Goal: Transaction & Acquisition: Download file/media

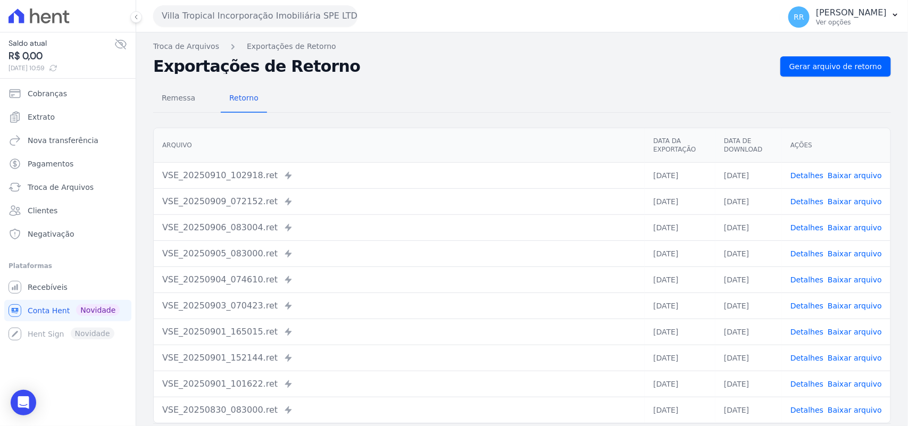
drag, startPoint x: 189, startPoint y: 11, endPoint x: 205, endPoint y: 60, distance: 51.5
click at [189, 11] on button "Villa Tropical Incorporação Imobiliária SPE LTDA" at bounding box center [255, 15] width 204 height 21
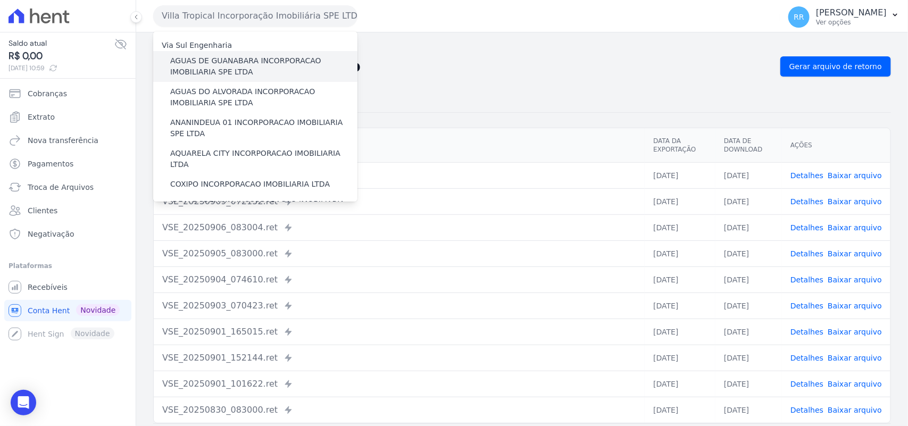
click at [213, 67] on label "AGUAS DE GUANABARA INCORPORACAO IMOBILIARIA SPE LTDA" at bounding box center [263, 66] width 187 height 22
click at [0, 0] on input "AGUAS DE GUANABARA INCORPORACAO IMOBILIARIA SPE LTDA" at bounding box center [0, 0] width 0 height 0
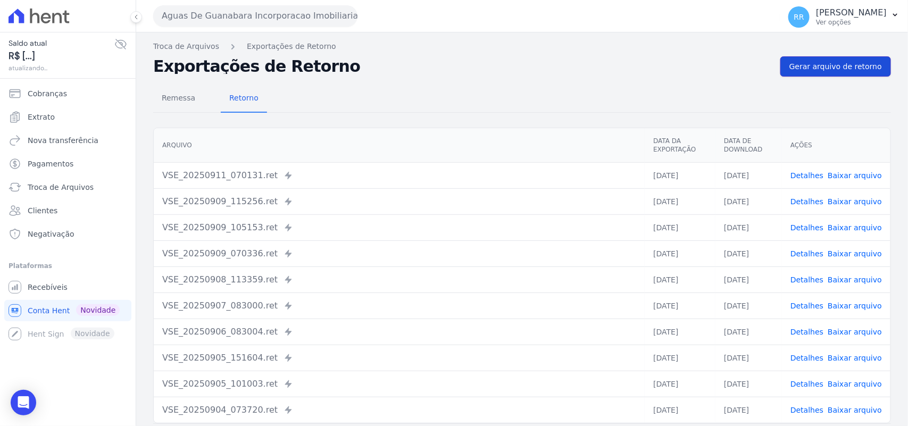
click at [859, 70] on span "Gerar arquivo de retorno" at bounding box center [835, 66] width 93 height 11
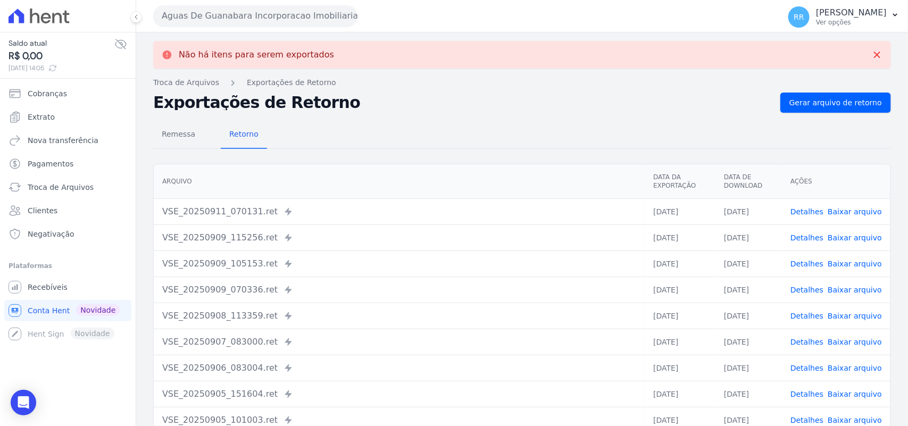
click at [211, 24] on button "Aguas De Guanabara Incorporacao Imobiliaria SPE LTDA" at bounding box center [255, 15] width 204 height 21
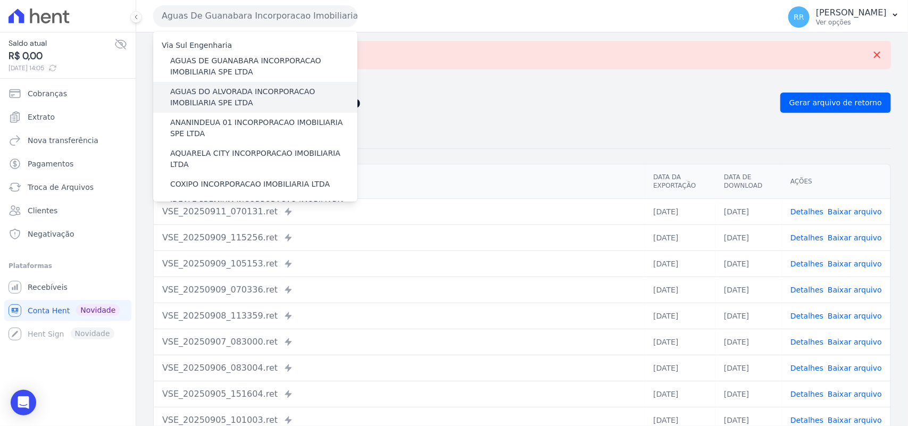
click at [198, 88] on label "AGUAS DO ALVORADA INCORPORACAO IMOBILIARIA SPE LTDA" at bounding box center [263, 97] width 187 height 22
click at [0, 0] on input "AGUAS DO ALVORADA INCORPORACAO IMOBILIARIA SPE LTDA" at bounding box center [0, 0] width 0 height 0
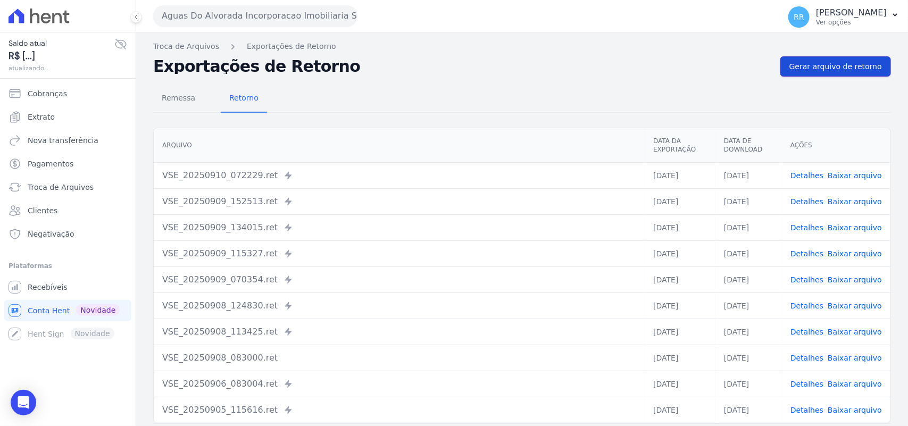
click at [814, 68] on span "Gerar arquivo de retorno" at bounding box center [835, 66] width 93 height 11
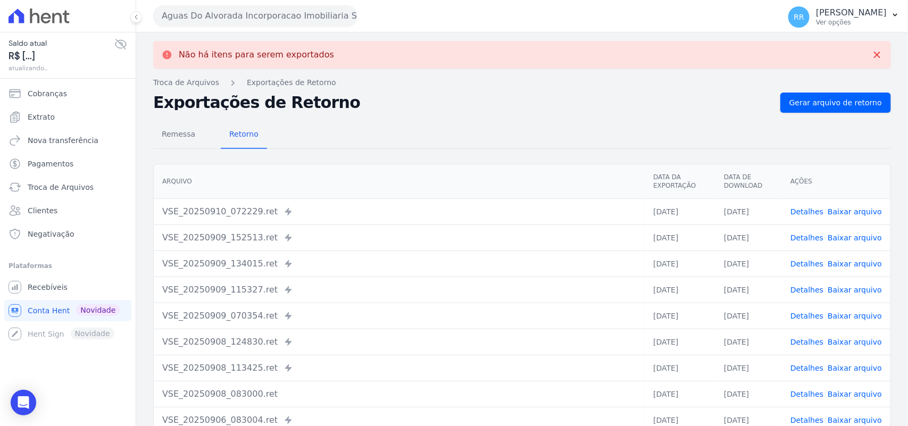
click at [248, 16] on button "Aguas Do Alvorada Incorporacao Imobiliaria SPE LTDA" at bounding box center [255, 15] width 204 height 21
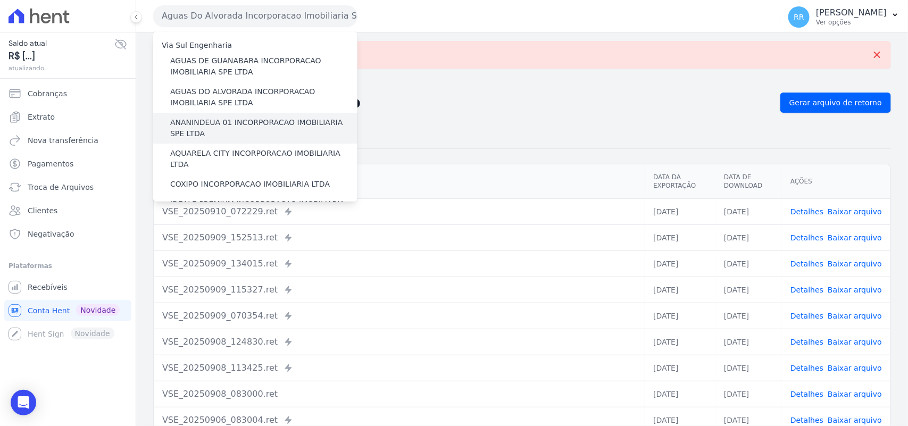
click at [238, 123] on label "ANANINDEUA 01 INCORPORACAO IMOBILIARIA SPE LTDA" at bounding box center [263, 128] width 187 height 22
click at [0, 0] on input "ANANINDEUA 01 INCORPORACAO IMOBILIARIA SPE LTDA" at bounding box center [0, 0] width 0 height 0
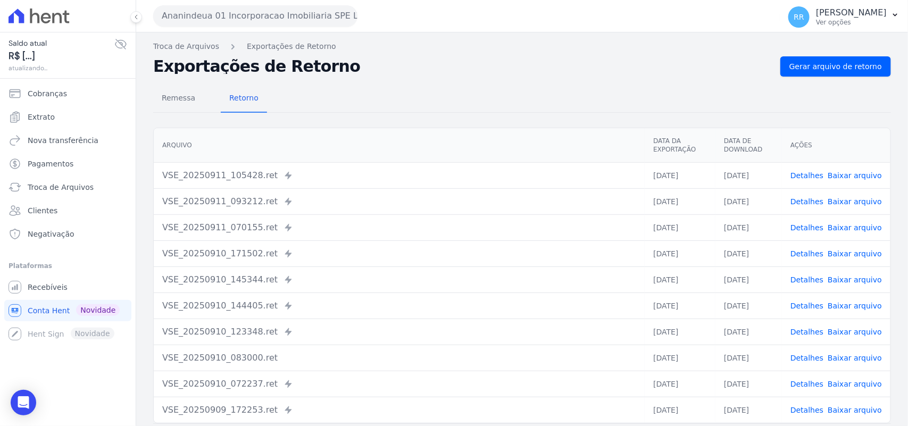
click at [812, 47] on nav "Troca de Arquivos Exportações de Retorno" at bounding box center [522, 46] width 738 height 11
click at [812, 62] on span "Gerar arquivo de retorno" at bounding box center [835, 66] width 93 height 11
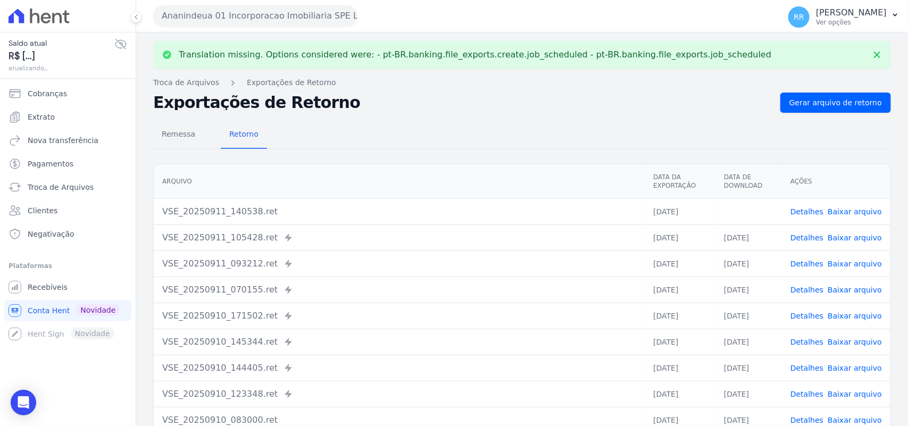
click at [856, 211] on link "Baixar arquivo" at bounding box center [855, 211] width 54 height 9
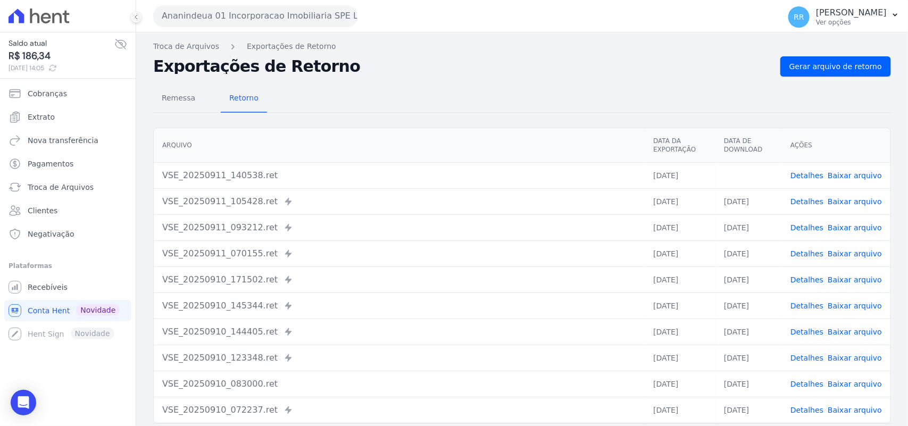
click at [445, 55] on div "Translation missing. Options considered were: - pt-BR.banking.file_exports.crea…" at bounding box center [522, 250] width 772 height 437
click at [349, 80] on div "Remessa Retorno [GEOGRAPHIC_DATA] Data da Exportação Data de Download Ações VSE…" at bounding box center [522, 269] width 738 height 385
drag, startPoint x: 439, startPoint y: 92, endPoint x: 877, endPoint y: 104, distance: 437.9
click at [439, 92] on div "Remessa Retorno" at bounding box center [522, 99] width 738 height 28
click at [233, 27] on div "Ananindeua 01 Incorporacao Imobiliaria SPE LTDA Via Sul Engenharia AGUAS DE [GE…" at bounding box center [464, 15] width 622 height 33
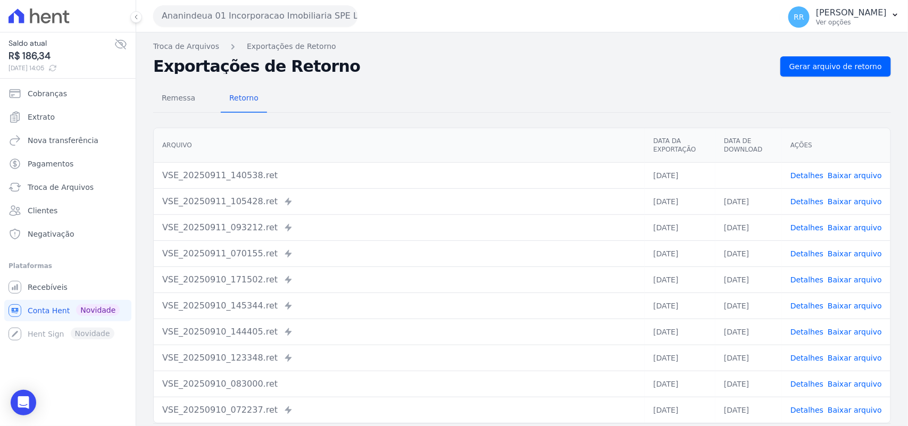
click at [243, 18] on button "Ananindeua 01 Incorporacao Imobiliaria SPE LTDA" at bounding box center [255, 15] width 204 height 21
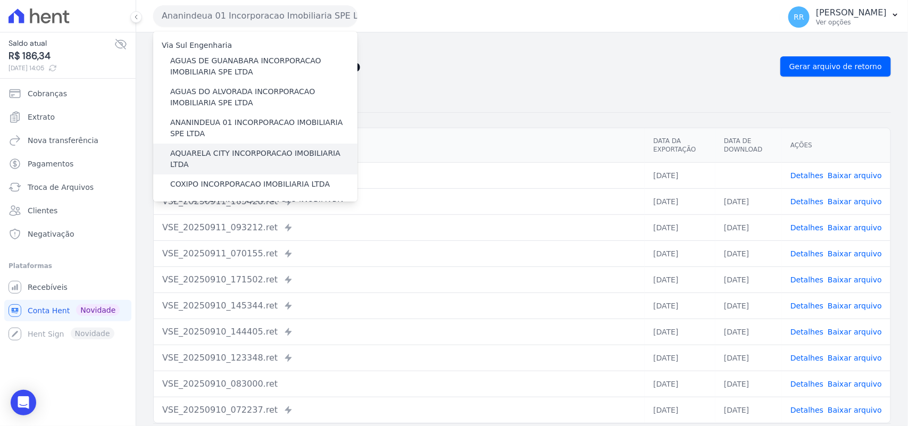
click at [189, 146] on div "AQUARELA CITY INCORPORACAO IMOBILIARIA LTDA" at bounding box center [255, 159] width 204 height 31
click at [189, 153] on label "AQUARELA CITY INCORPORACAO IMOBILIARIA LTDA" at bounding box center [263, 159] width 187 height 22
click at [0, 0] on input "AQUARELA CITY INCORPORACAO IMOBILIARIA LTDA" at bounding box center [0, 0] width 0 height 0
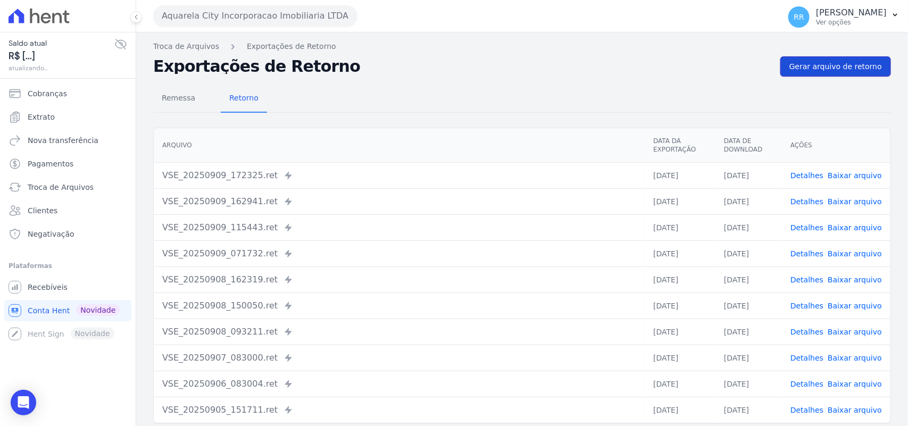
click at [833, 68] on span "Gerar arquivo de retorno" at bounding box center [835, 66] width 93 height 11
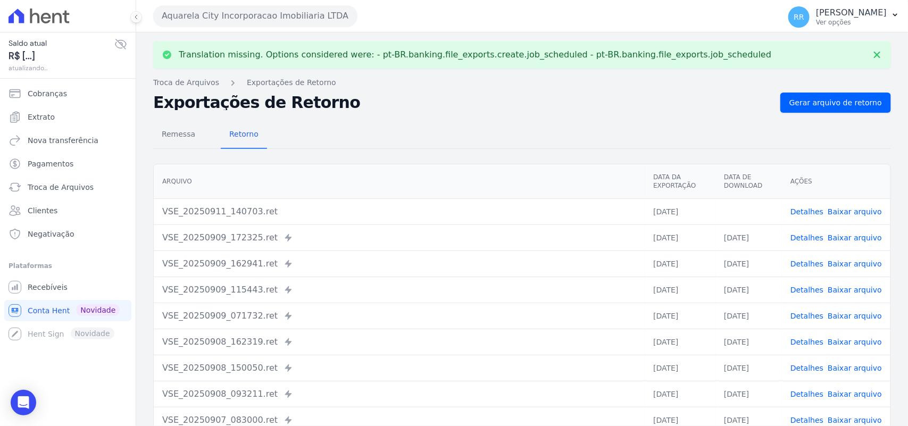
click at [845, 211] on link "Baixar arquivo" at bounding box center [855, 211] width 54 height 9
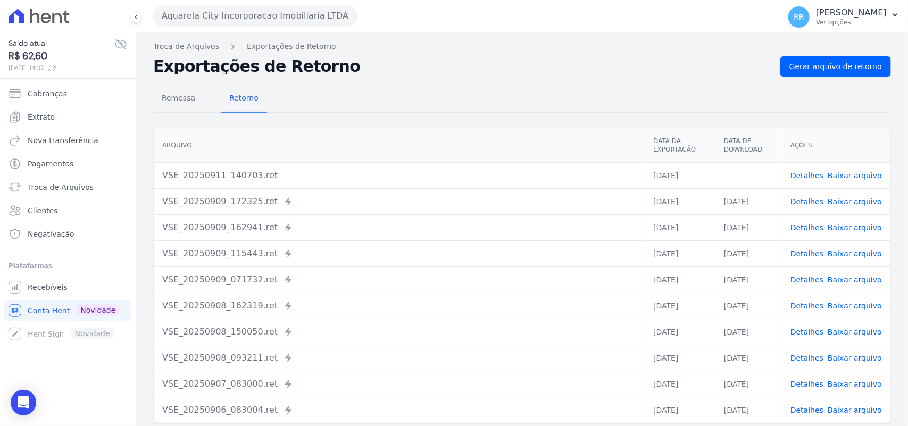
click at [499, 83] on div "Remessa Retorno [GEOGRAPHIC_DATA] Data da Exportação Data de Download Ações VSE…" at bounding box center [522, 269] width 738 height 385
click at [239, 19] on button "Aquarela City Incorporacao Imobiliaria LTDA" at bounding box center [255, 15] width 204 height 21
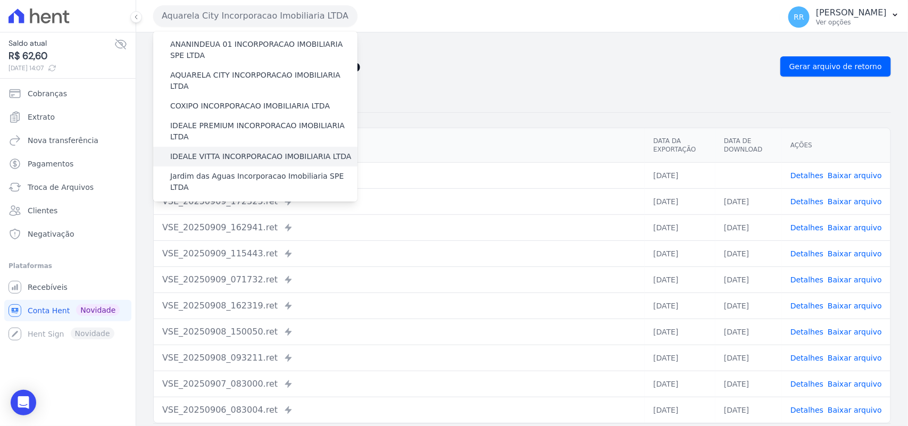
scroll to position [88, 0]
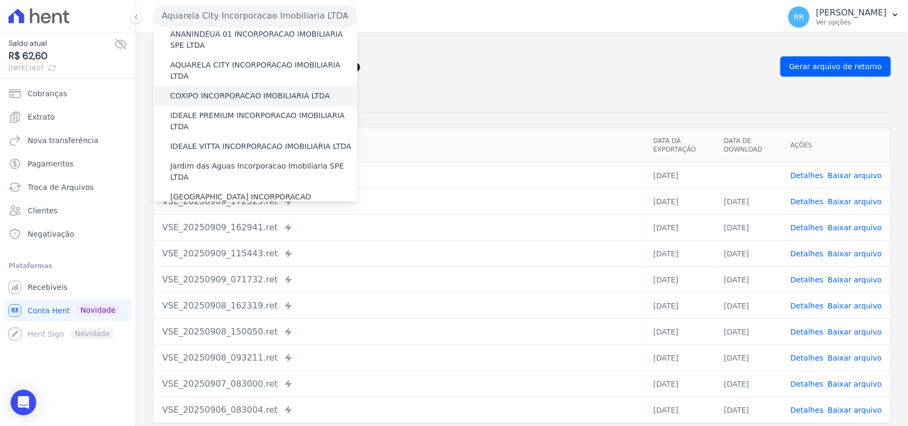
click at [204, 90] on label "COXIPO INCORPORACAO IMOBILIARIA LTDA" at bounding box center [250, 95] width 160 height 11
click at [0, 0] on input "COXIPO INCORPORACAO IMOBILIARIA LTDA" at bounding box center [0, 0] width 0 height 0
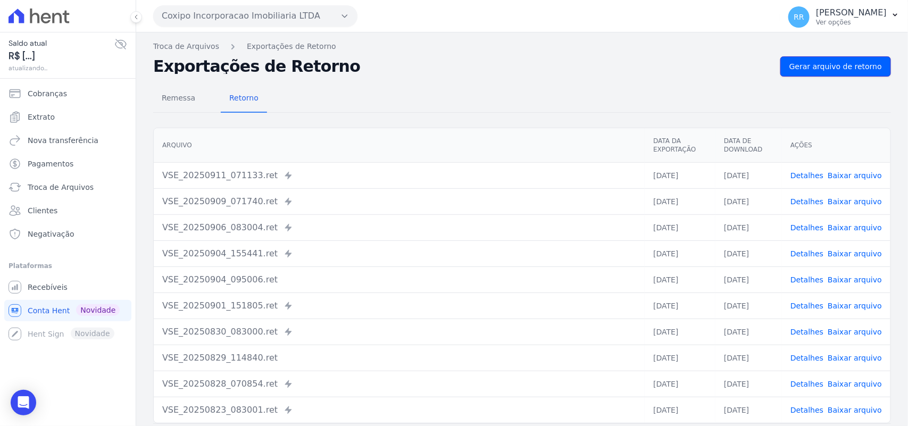
click at [822, 59] on link "Gerar arquivo de retorno" at bounding box center [835, 66] width 111 height 20
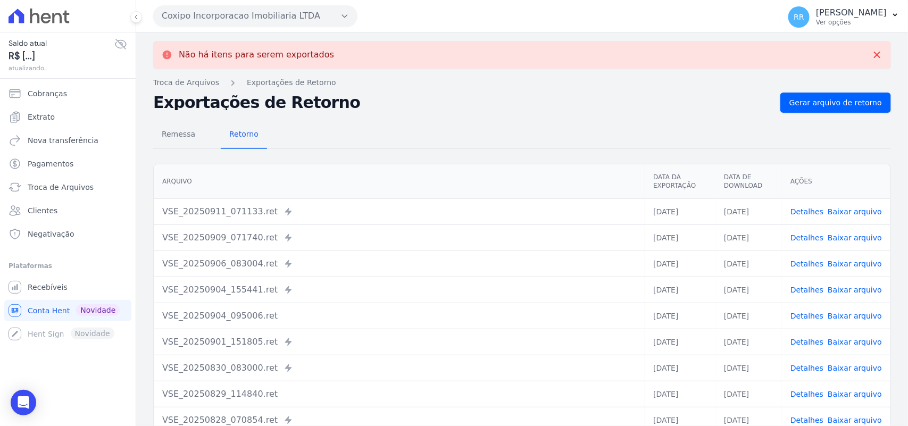
click at [199, 19] on button "Coxipo Incorporacao Imobiliaria LTDA" at bounding box center [255, 15] width 204 height 21
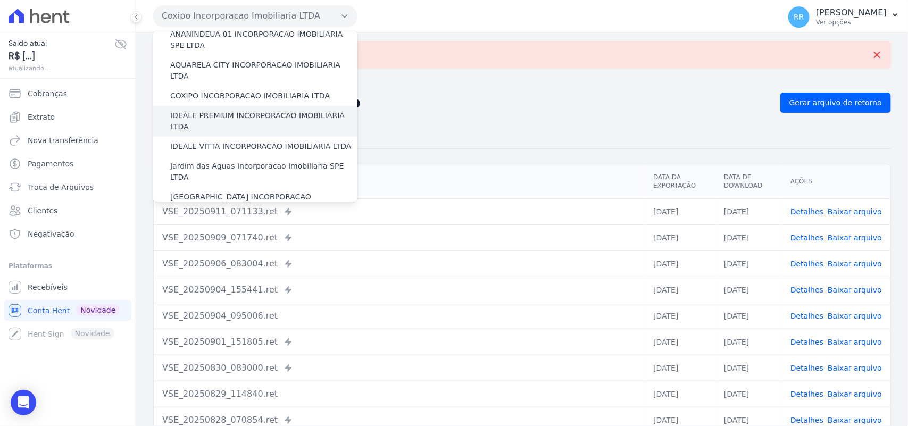
click at [217, 110] on label "IDEALE PREMIUM INCORPORACAO IMOBILIARIA LTDA" at bounding box center [263, 121] width 187 height 22
click at [0, 0] on input "IDEALE PREMIUM INCORPORACAO IMOBILIARIA LTDA" at bounding box center [0, 0] width 0 height 0
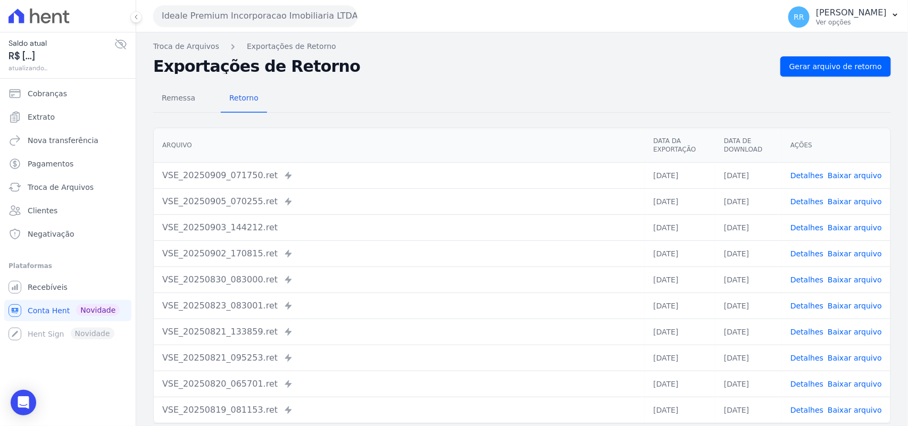
click at [833, 81] on div "Remessa Retorno [GEOGRAPHIC_DATA] Data da Exportação Data de Download Ações VSE…" at bounding box center [522, 269] width 738 height 385
click at [845, 57] on link "Gerar arquivo de retorno" at bounding box center [835, 66] width 111 height 20
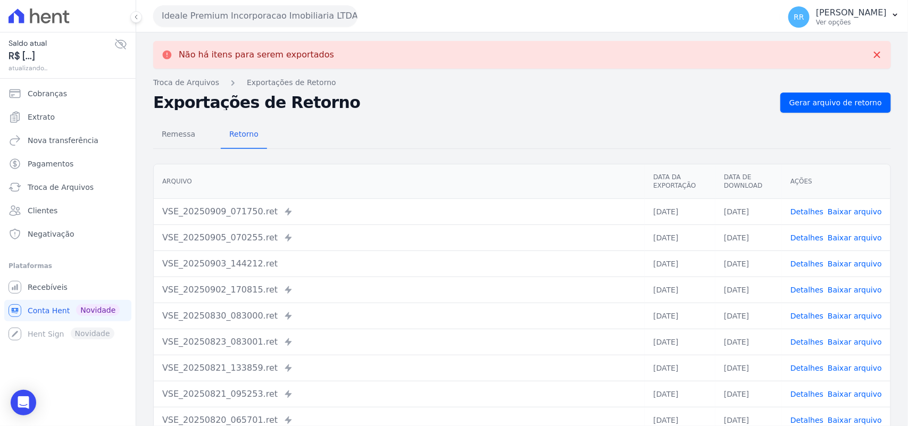
click at [210, 25] on button "Ideale Premium Incorporacao Imobiliaria LTDA" at bounding box center [255, 15] width 204 height 21
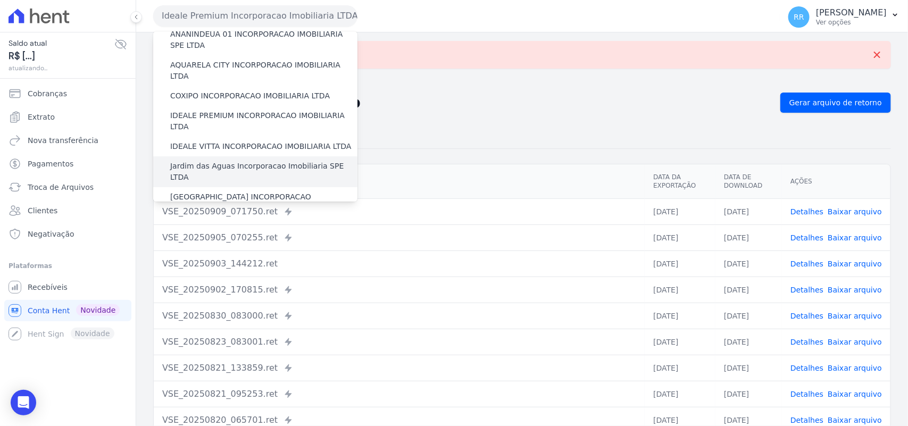
click at [215, 161] on label "Jardim das Aguas Incorporacao Imobiliaria SPE LTDA" at bounding box center [263, 172] width 187 height 22
click at [0, 0] on input "Jardim das Aguas Incorporacao Imobiliaria SPE LTDA" at bounding box center [0, 0] width 0 height 0
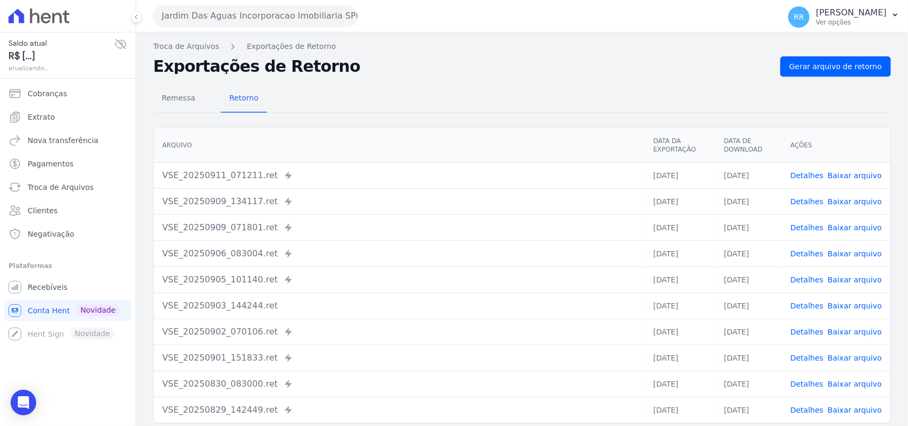
click at [848, 78] on div "Remessa Retorno [GEOGRAPHIC_DATA] Data da Exportação Data de Download Ações VSE…" at bounding box center [522, 269] width 738 height 385
click at [852, 69] on span "Gerar arquivo de retorno" at bounding box center [835, 66] width 93 height 11
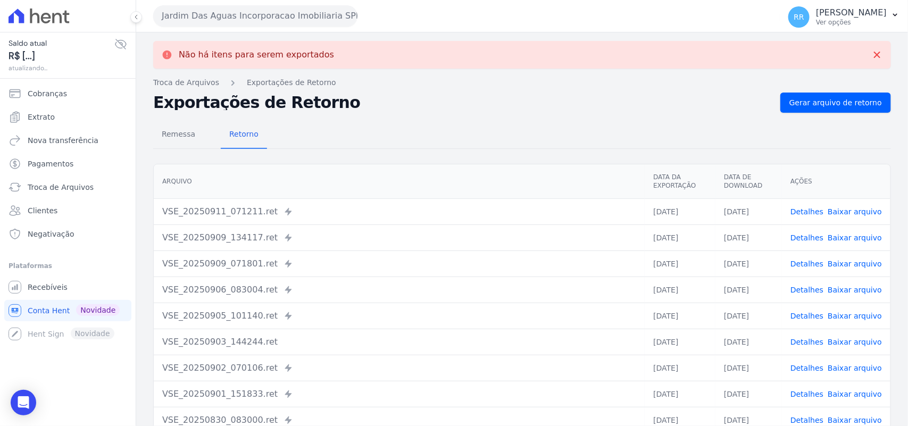
click at [214, 16] on button "Jardim Das Aguas Incorporacao Imobiliaria SPE LTDA" at bounding box center [255, 15] width 204 height 21
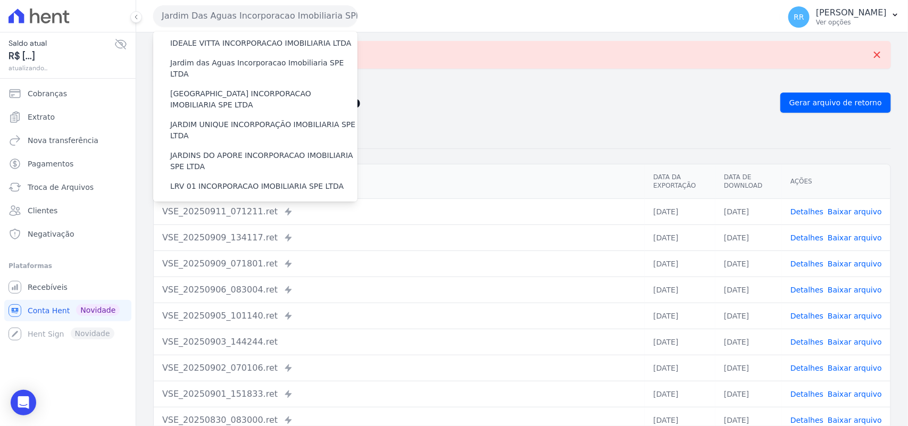
scroll to position [199, 0]
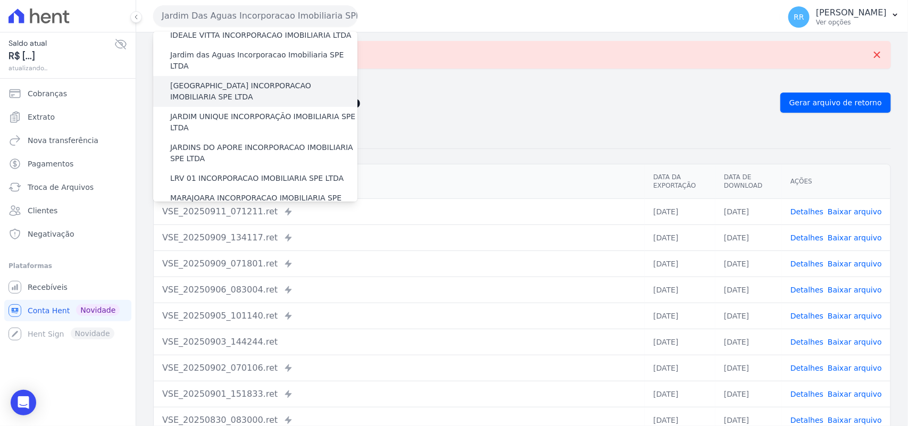
click at [225, 80] on label "[GEOGRAPHIC_DATA] INCORPORACAO IMOBILIARIA SPE LTDA" at bounding box center [263, 91] width 187 height 22
click at [0, 0] on input "[GEOGRAPHIC_DATA] INCORPORACAO IMOBILIARIA SPE LTDA" at bounding box center [0, 0] width 0 height 0
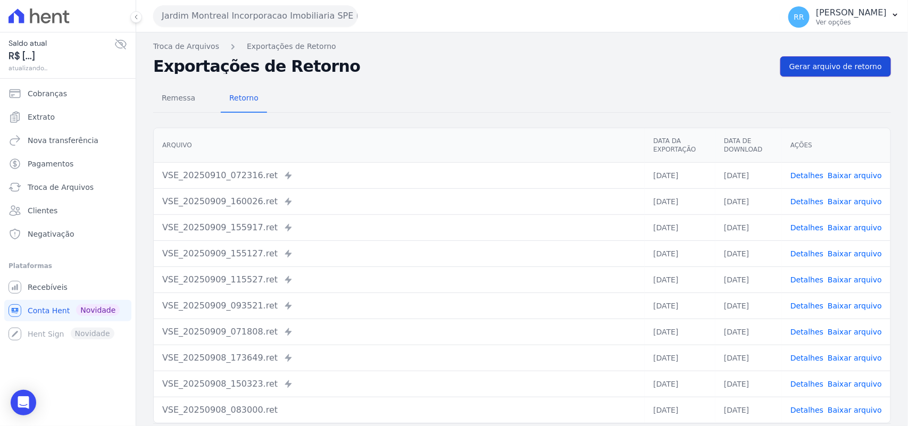
click at [831, 70] on span "Gerar arquivo de retorno" at bounding box center [835, 66] width 93 height 11
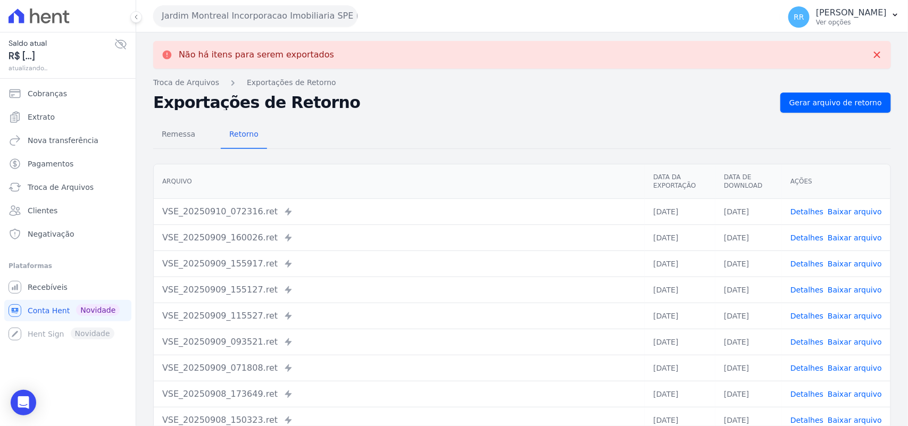
drag, startPoint x: 262, startPoint y: 11, endPoint x: 266, endPoint y: 43, distance: 32.2
click at [262, 11] on button "Jardim Montreal Incorporacao Imobiliaria SPE LTDA" at bounding box center [255, 15] width 204 height 21
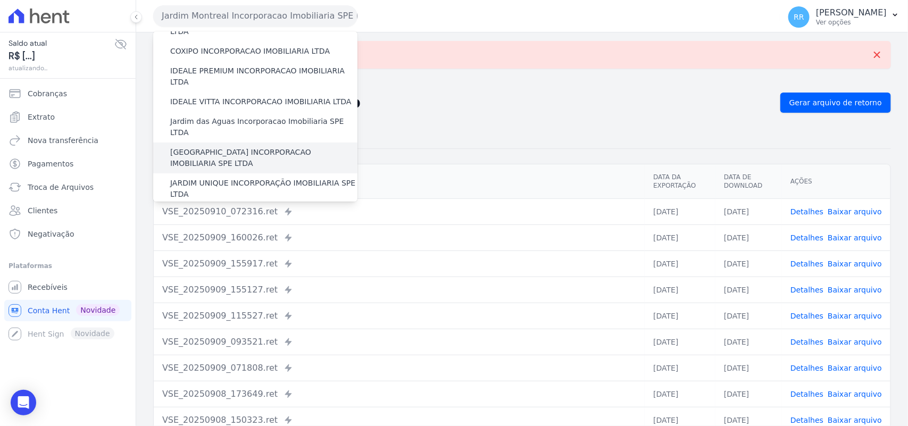
scroll to position [155, 0]
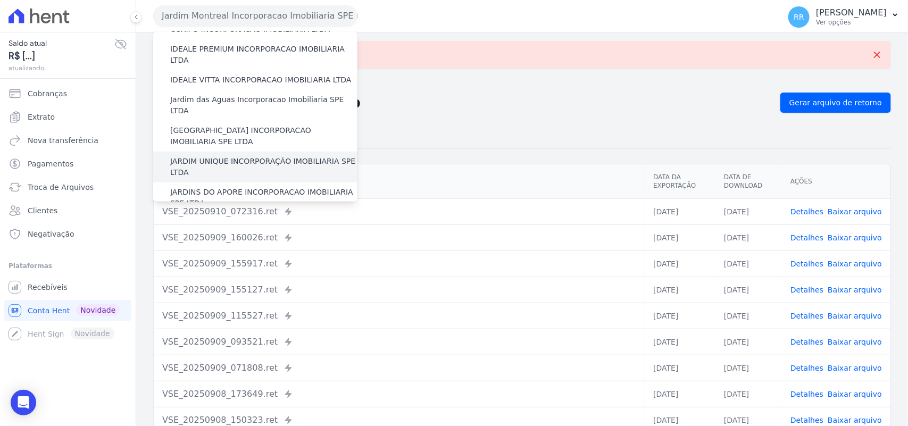
click at [247, 156] on label "JARDIM UNIQUE INCORPORAÇÃO IMOBILIARIA SPE LTDA" at bounding box center [263, 167] width 187 height 22
click at [0, 0] on input "JARDIM UNIQUE INCORPORAÇÃO IMOBILIARIA SPE LTDA" at bounding box center [0, 0] width 0 height 0
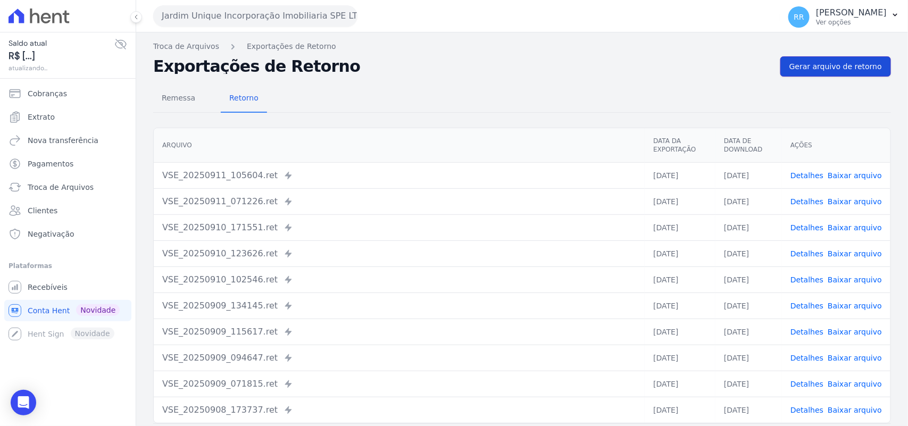
click at [813, 68] on span "Gerar arquivo de retorno" at bounding box center [835, 66] width 93 height 11
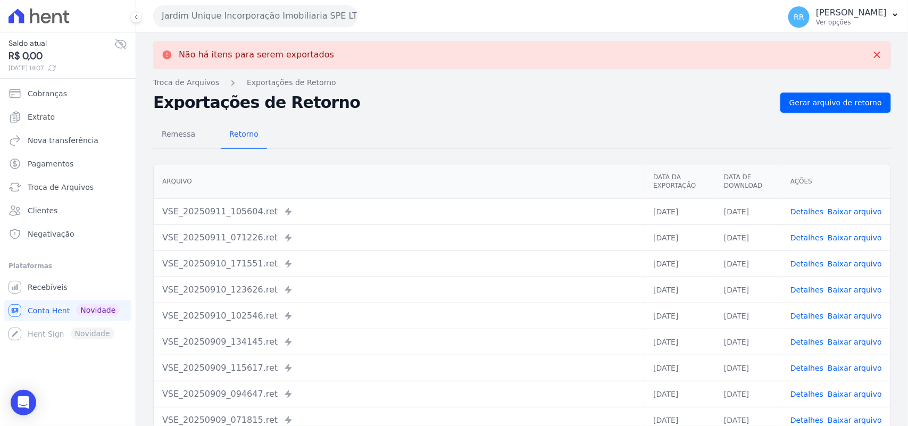
click at [263, 24] on button "Jardim Unique Incorporação Imobiliaria SPE LTDA" at bounding box center [255, 15] width 204 height 21
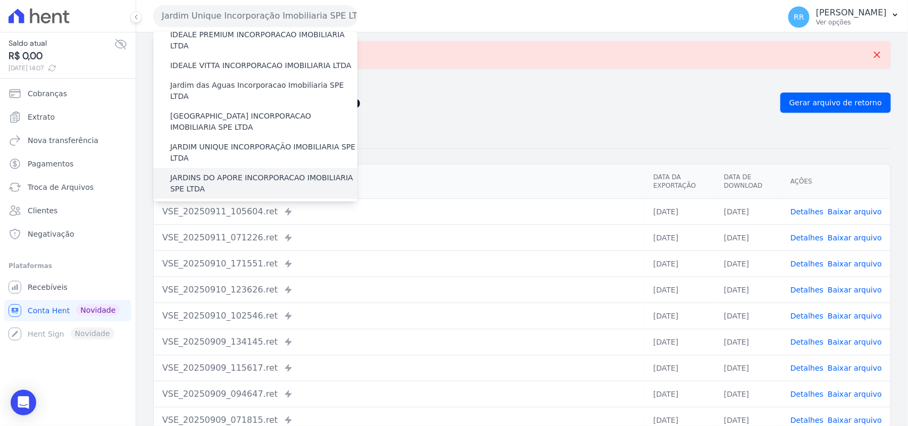
scroll to position [177, 0]
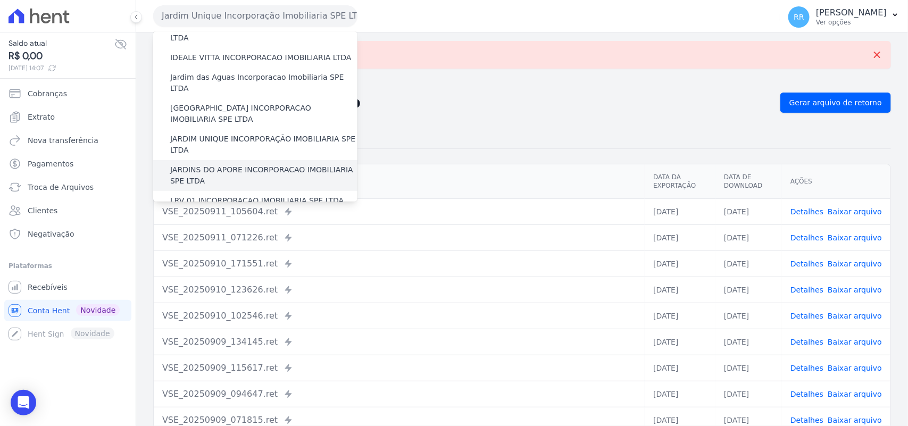
click at [238, 164] on label "JARDINS DO APORE INCORPORACAO IMOBILIARIA SPE LTDA" at bounding box center [263, 175] width 187 height 22
click at [0, 0] on input "JARDINS DO APORE INCORPORACAO IMOBILIARIA SPE LTDA" at bounding box center [0, 0] width 0 height 0
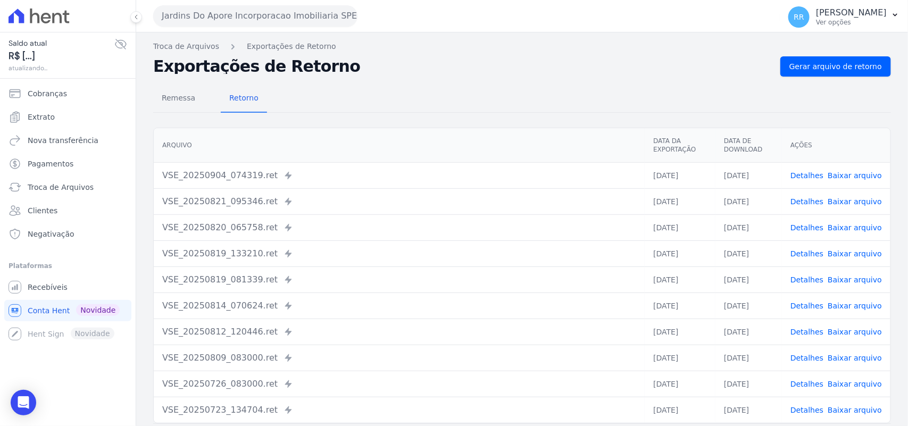
click at [865, 51] on nav "Troca de Arquivos Exportações de Retorno" at bounding box center [522, 46] width 738 height 11
click at [855, 74] on link "Gerar arquivo de retorno" at bounding box center [835, 66] width 111 height 20
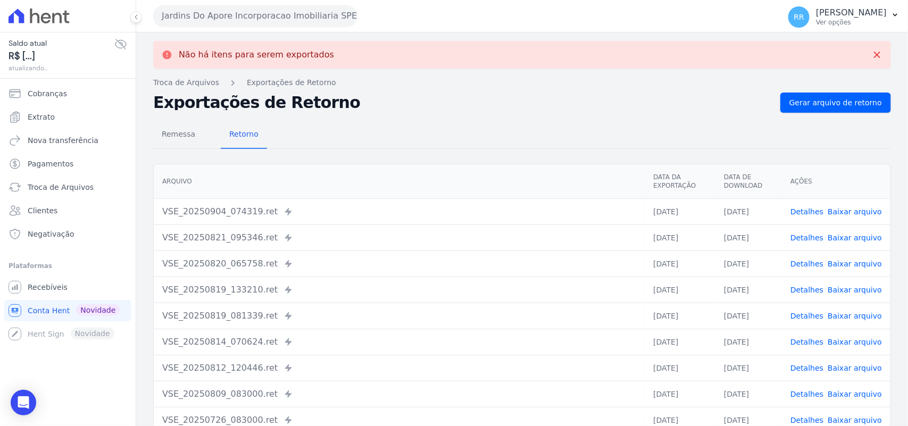
click at [283, 11] on button "Jardins Do Apore Incorporacao Imobiliaria SPE LTDA" at bounding box center [255, 15] width 204 height 21
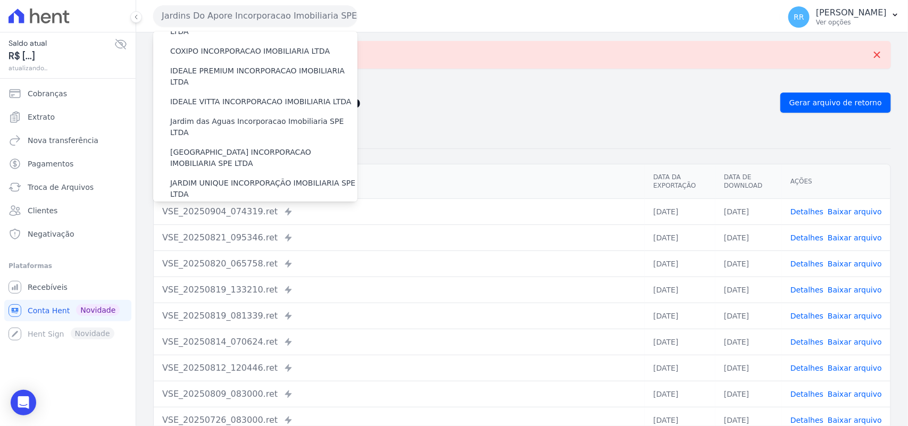
scroll to position [244, 0]
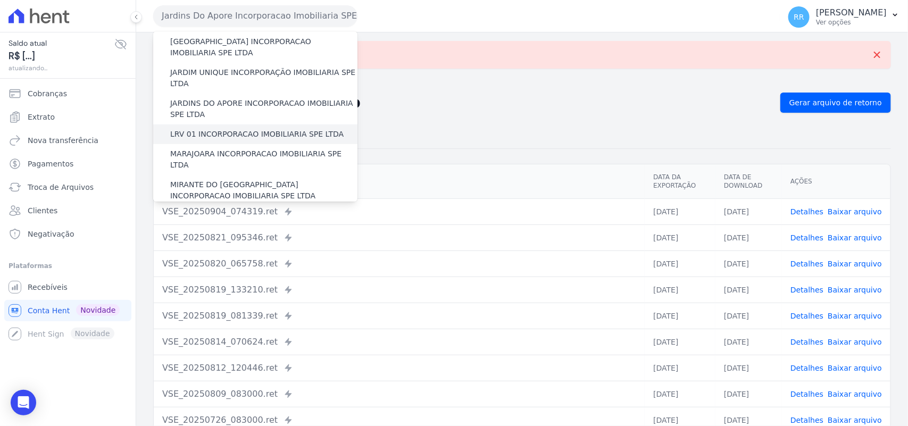
click at [231, 129] on label "LRV 01 INCORPORACAO IMOBILIARIA SPE LTDA" at bounding box center [256, 134] width 173 height 11
click at [0, 0] on input "LRV 01 INCORPORACAO IMOBILIARIA SPE LTDA" at bounding box center [0, 0] width 0 height 0
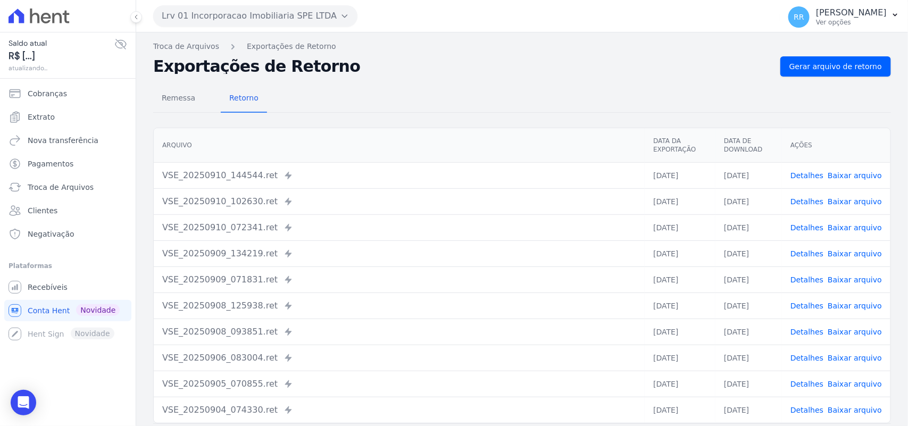
click at [841, 81] on div "Remessa Retorno [GEOGRAPHIC_DATA] Data da Exportação Data de Download Ações VSE…" at bounding box center [522, 269] width 738 height 385
click at [841, 72] on link "Gerar arquivo de retorno" at bounding box center [835, 66] width 111 height 20
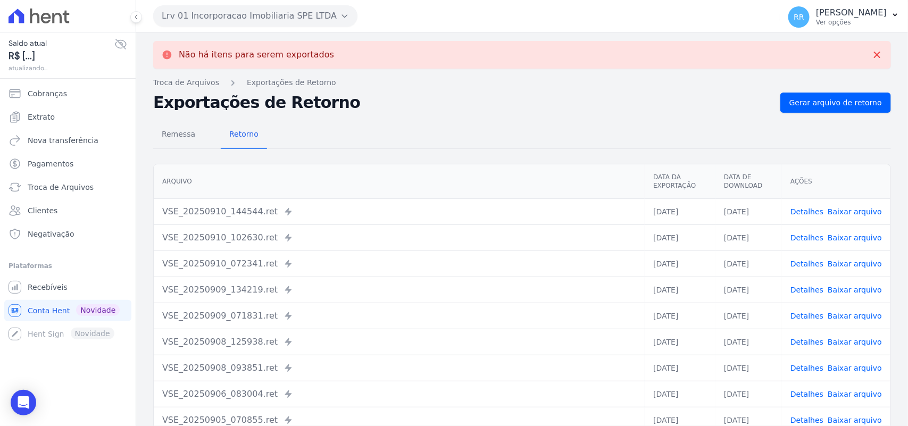
click at [219, 10] on button "Lrv 01 Incorporacao Imobiliaria SPE LTDA" at bounding box center [255, 15] width 204 height 21
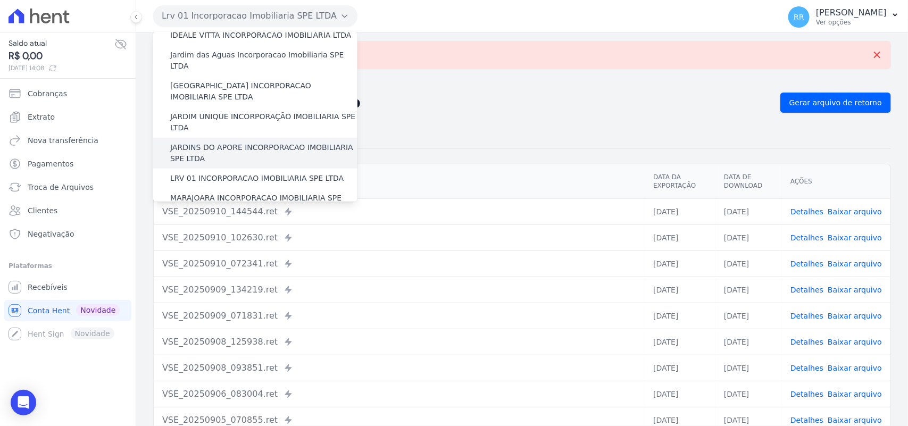
scroll to position [221, 0]
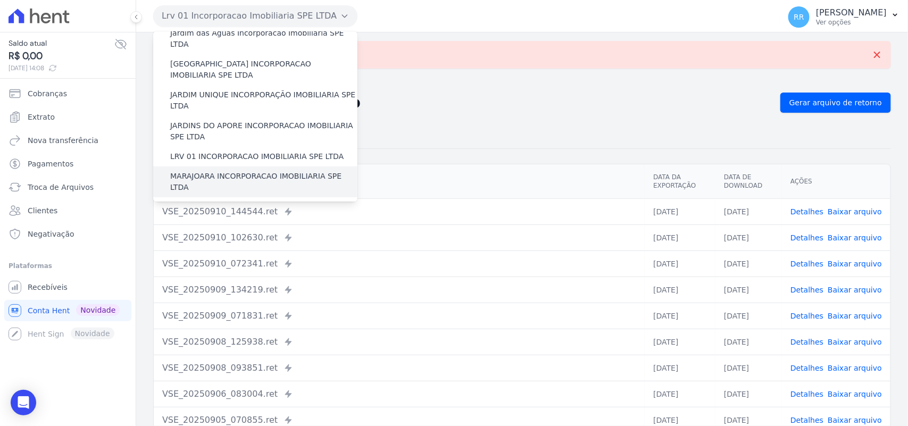
click at [208, 171] on label "MARAJOARA INCORPORACAO IMOBILIARIA SPE LTDA" at bounding box center [263, 182] width 187 height 22
click at [0, 0] on input "MARAJOARA INCORPORACAO IMOBILIARIA SPE LTDA" at bounding box center [0, 0] width 0 height 0
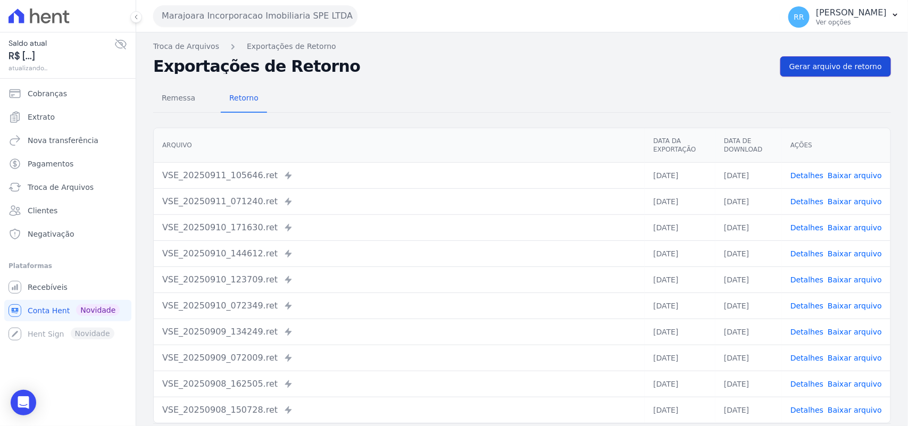
click at [839, 63] on span "Gerar arquivo de retorno" at bounding box center [835, 66] width 93 height 11
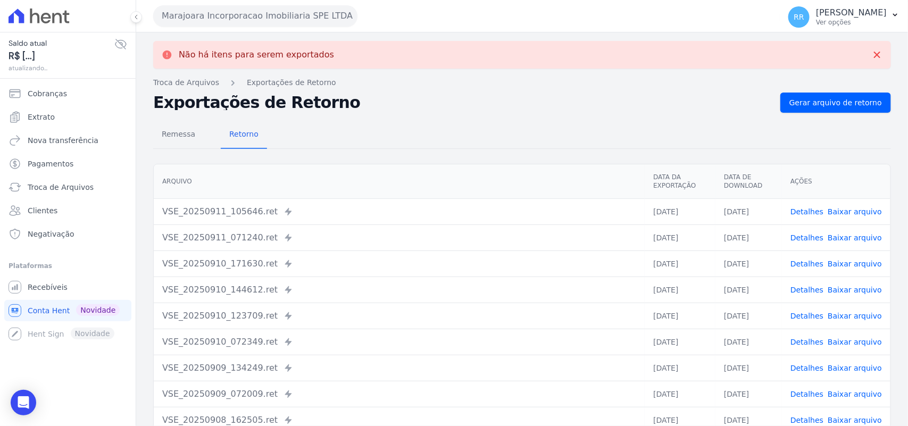
click at [211, 16] on button "Marajoara Incorporacao Imobiliaria SPE LTDA" at bounding box center [255, 15] width 204 height 21
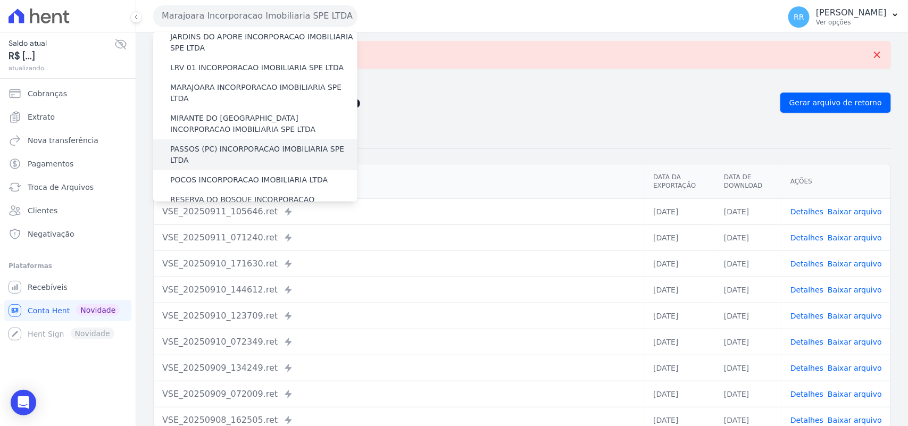
scroll to position [332, 0]
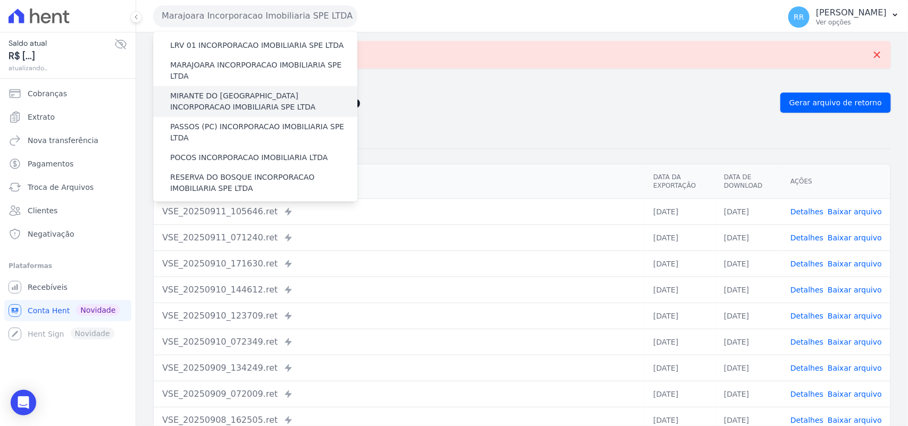
click at [208, 90] on label "MIRANTE DO [GEOGRAPHIC_DATA] INCORPORACAO IMOBILIARIA SPE LTDA" at bounding box center [263, 101] width 187 height 22
click at [0, 0] on input "MIRANTE DO [GEOGRAPHIC_DATA] INCORPORACAO IMOBILIARIA SPE LTDA" at bounding box center [0, 0] width 0 height 0
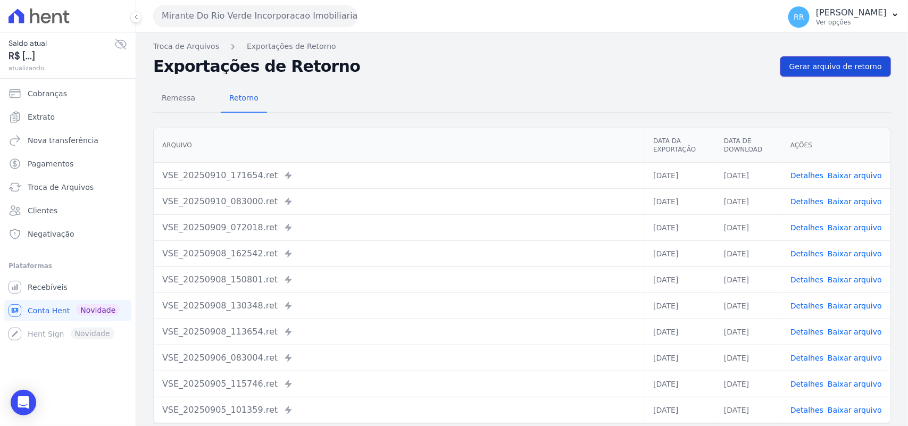
click at [860, 75] on link "Gerar arquivo de retorno" at bounding box center [835, 66] width 111 height 20
click at [860, 66] on span "Gerar arquivo de retorno" at bounding box center [835, 66] width 93 height 11
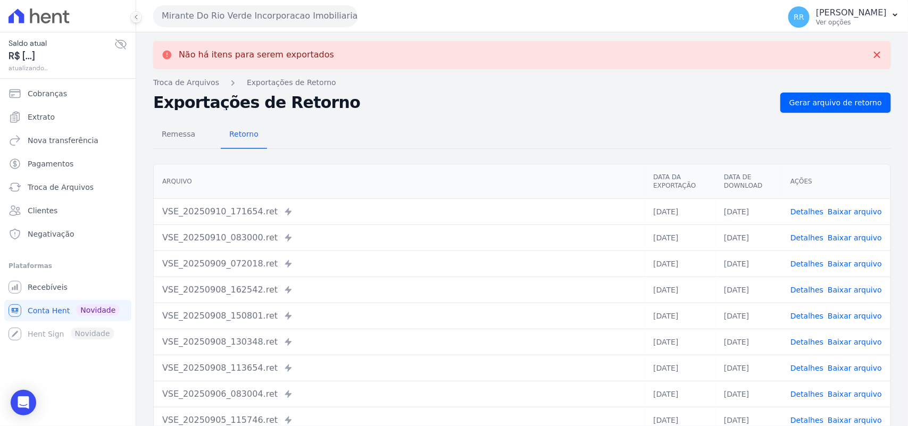
click at [280, 16] on button "Mirante Do Rio Verde Incorporacao Imobiliaria SPE LTDA" at bounding box center [255, 15] width 204 height 21
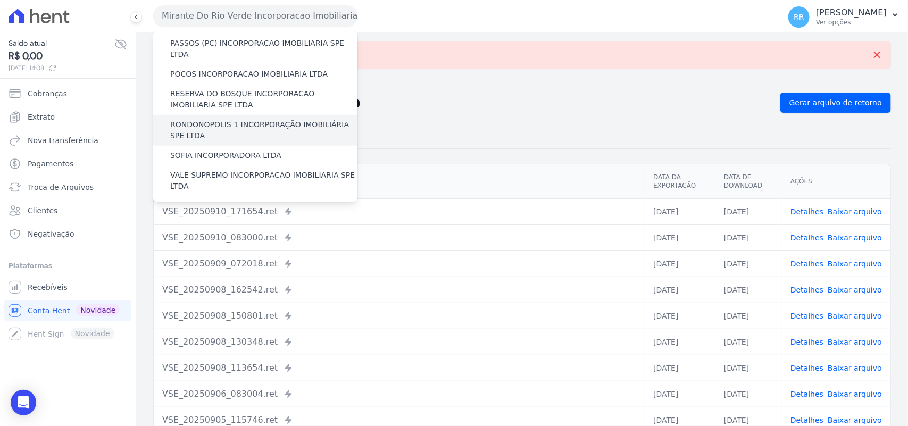
scroll to position [331, 0]
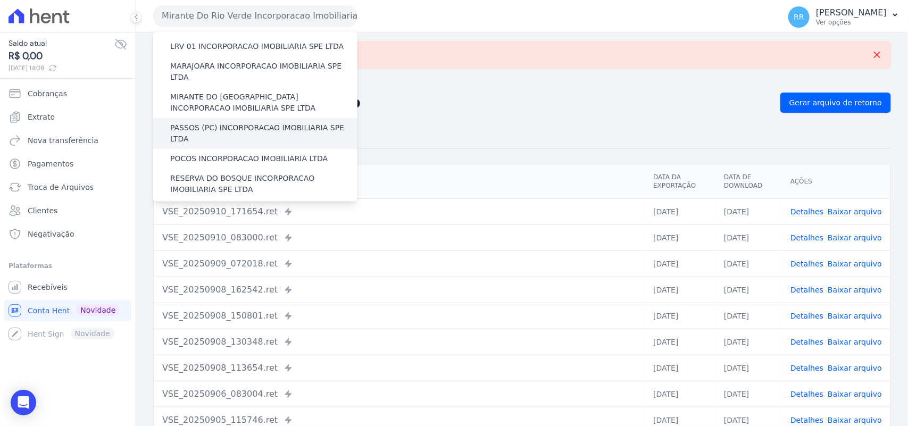
click at [198, 122] on label "PASSOS (PC) INCORPORACAO IMOBILIARIA SPE LTDA" at bounding box center [263, 133] width 187 height 22
click at [0, 0] on input "PASSOS (PC) INCORPORACAO IMOBILIARIA SPE LTDA" at bounding box center [0, 0] width 0 height 0
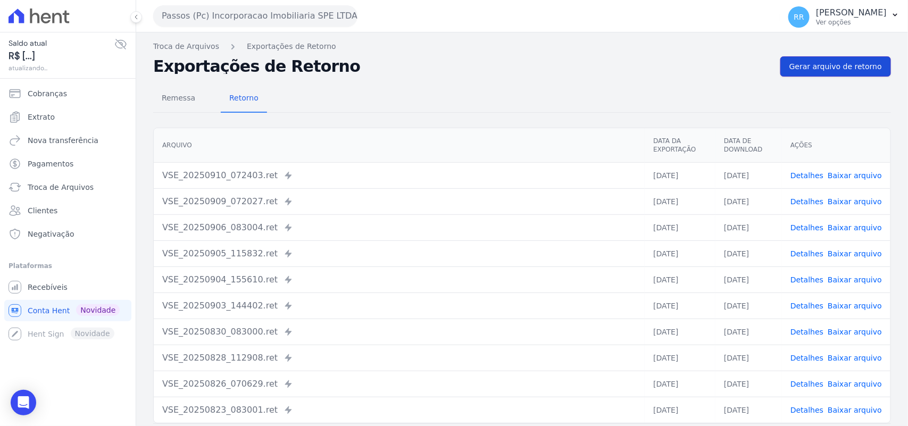
click at [824, 67] on span "Gerar arquivo de retorno" at bounding box center [835, 66] width 93 height 11
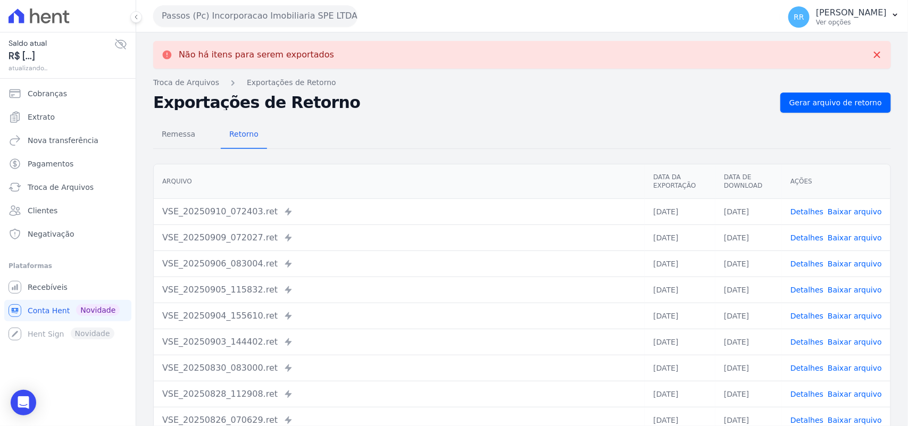
click at [220, 18] on button "Passos (Pc) Incorporacao Imobiliaria SPE LTDA" at bounding box center [255, 15] width 204 height 21
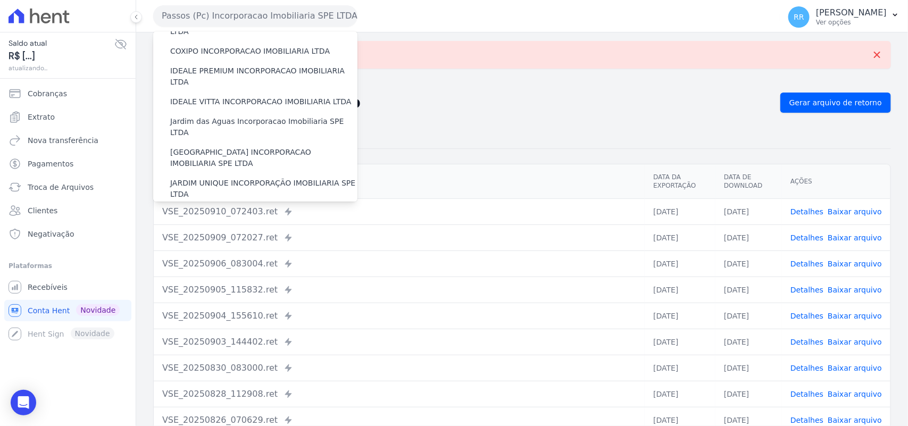
scroll to position [354, 0]
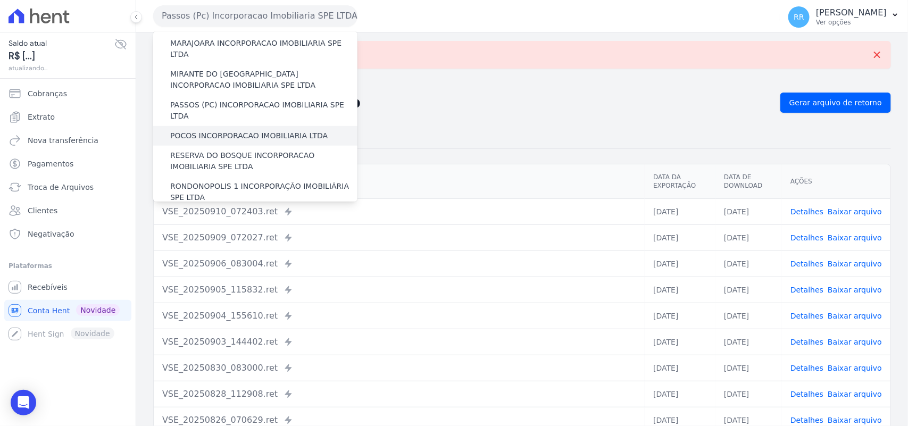
click at [198, 130] on label "POCOS INCORPORACAO IMOBILIARIA LTDA" at bounding box center [248, 135] width 157 height 11
click at [0, 0] on input "POCOS INCORPORACAO IMOBILIARIA LTDA" at bounding box center [0, 0] width 0 height 0
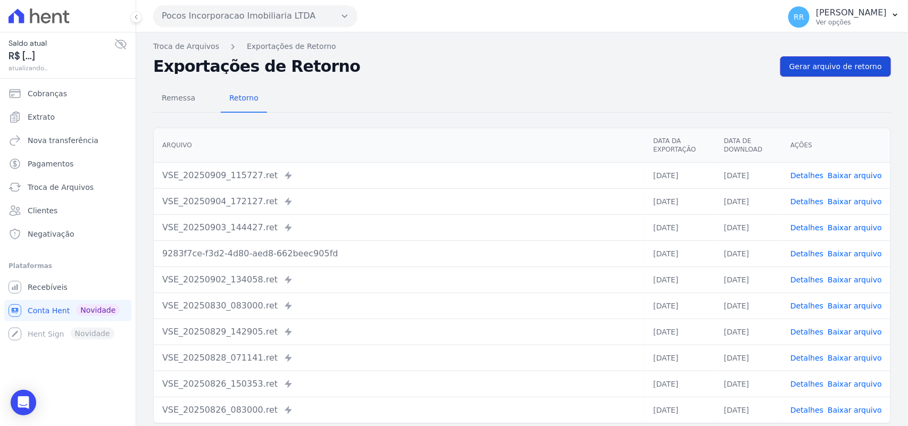
click at [831, 68] on span "Gerar arquivo de retorno" at bounding box center [835, 66] width 93 height 11
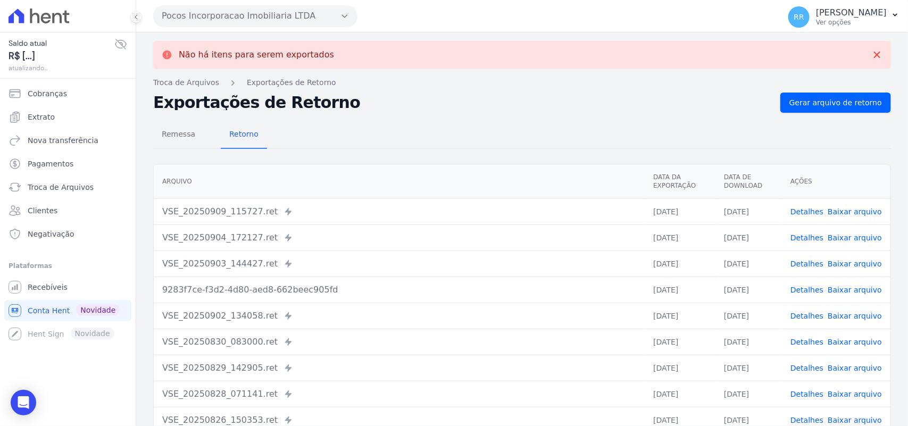
click at [263, 18] on button "Pocos Incorporacao Imobiliaria LTDA" at bounding box center [255, 15] width 204 height 21
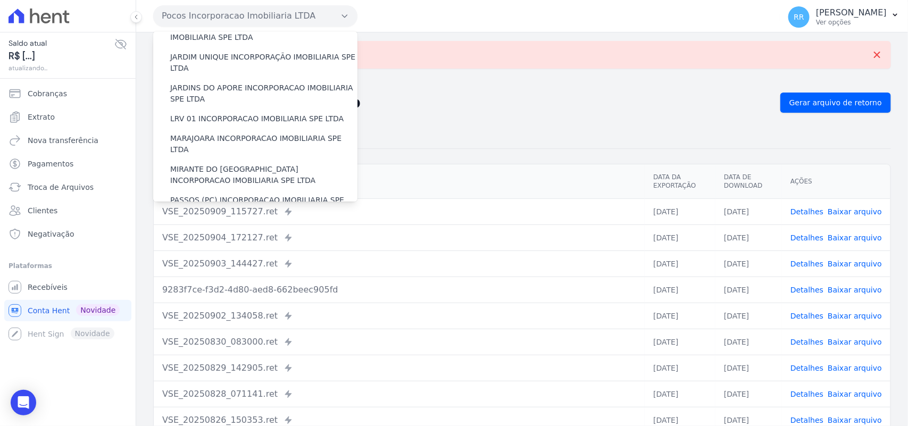
scroll to position [377, 0]
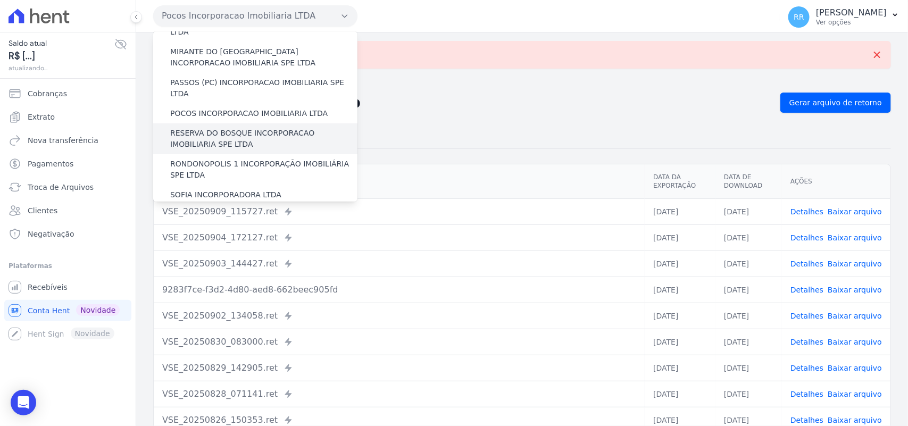
click at [214, 128] on label "RESERVA DO BOSQUE INCORPORACAO IMOBILIARIA SPE LTDA" at bounding box center [263, 139] width 187 height 22
click at [0, 0] on input "RESERVA DO BOSQUE INCORPORACAO IMOBILIARIA SPE LTDA" at bounding box center [0, 0] width 0 height 0
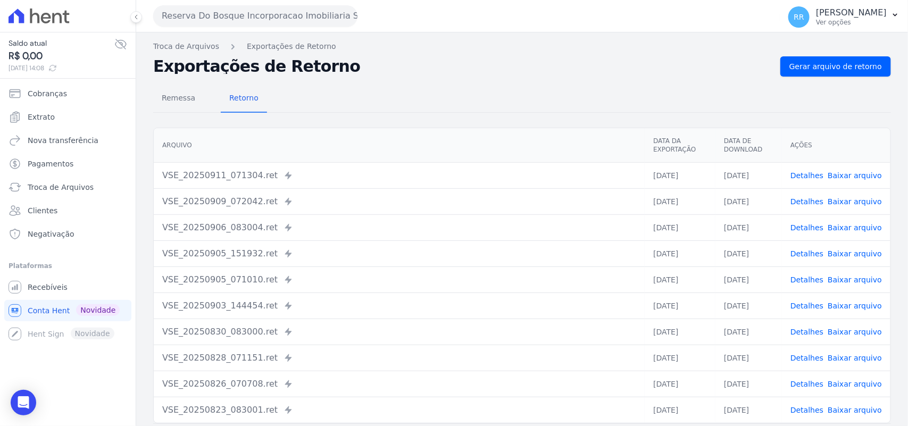
click at [838, 78] on div "Remessa Retorno [GEOGRAPHIC_DATA] Data da Exportação Data de Download Ações VSE…" at bounding box center [522, 269] width 738 height 385
click at [838, 65] on span "Gerar arquivo de retorno" at bounding box center [835, 66] width 93 height 11
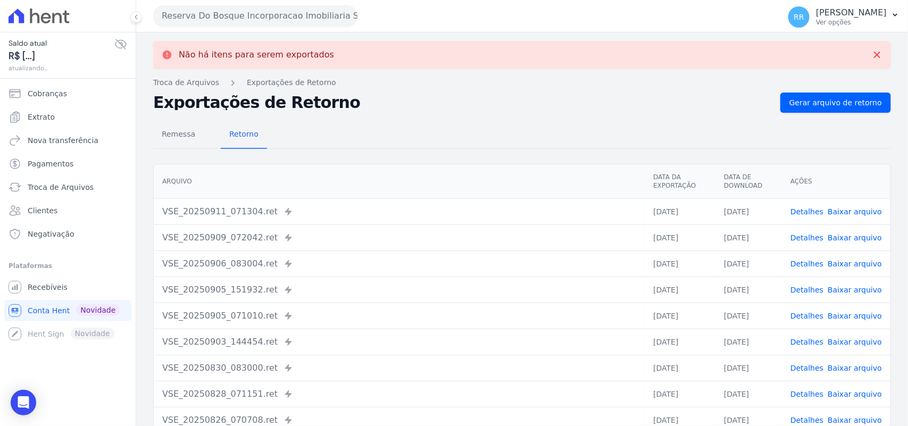
click at [199, 20] on button "Reserva Do Bosque Incorporacao Imobiliaria SPE LTDA" at bounding box center [255, 15] width 204 height 21
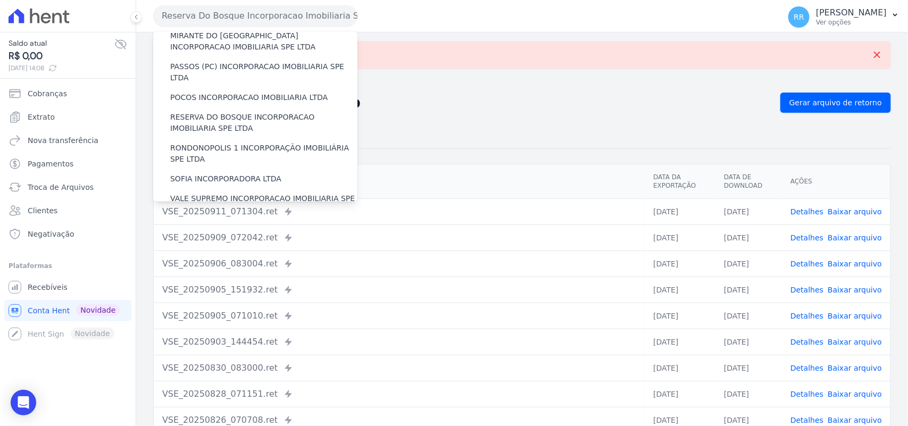
scroll to position [399, 0]
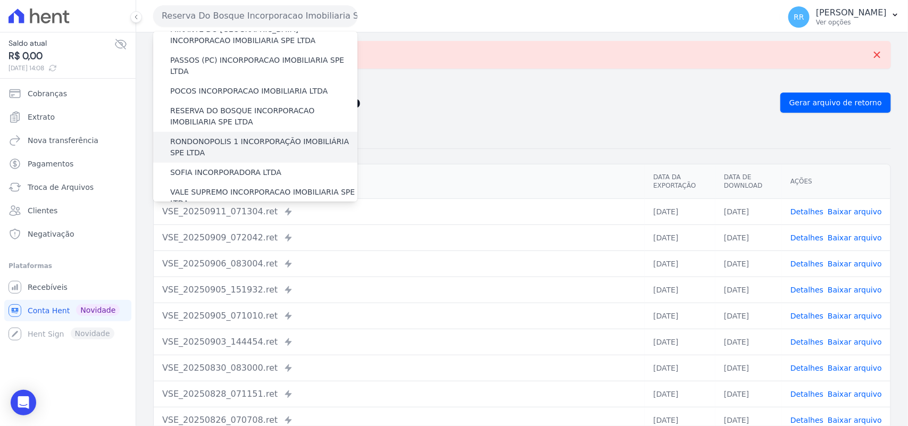
click at [204, 136] on label "RONDONOPOLIS 1 INCORPORAÇÃO IMOBILIÁRIA SPE LTDA" at bounding box center [263, 147] width 187 height 22
click at [0, 0] on input "RONDONOPOLIS 1 INCORPORAÇÃO IMOBILIÁRIA SPE LTDA" at bounding box center [0, 0] width 0 height 0
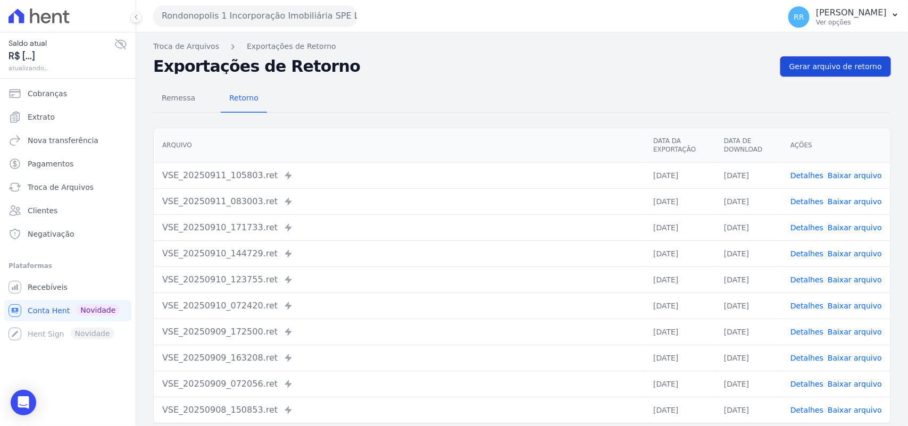
click at [814, 71] on span "Gerar arquivo de retorno" at bounding box center [835, 66] width 93 height 11
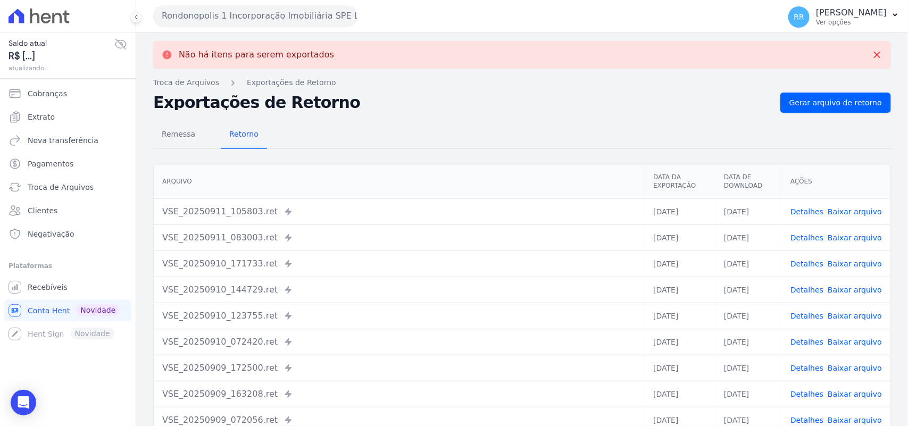
click at [248, 16] on button "Rondonopolis 1 Incorporação Imobiliária SPE LTDA" at bounding box center [255, 15] width 204 height 21
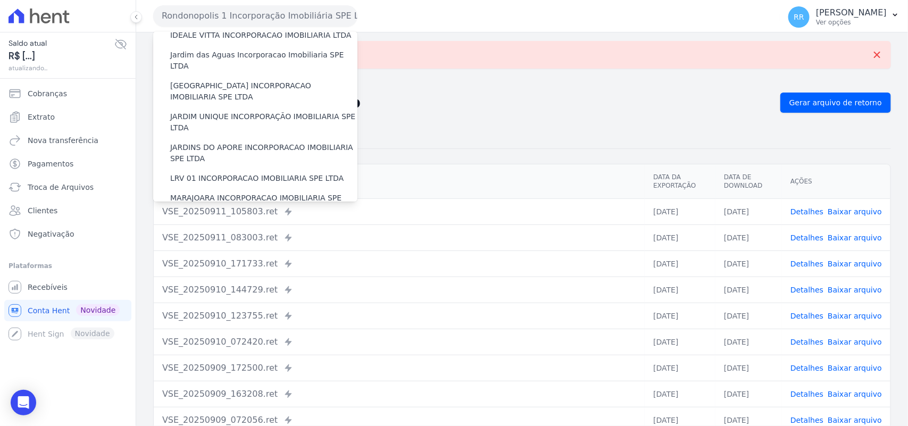
scroll to position [421, 0]
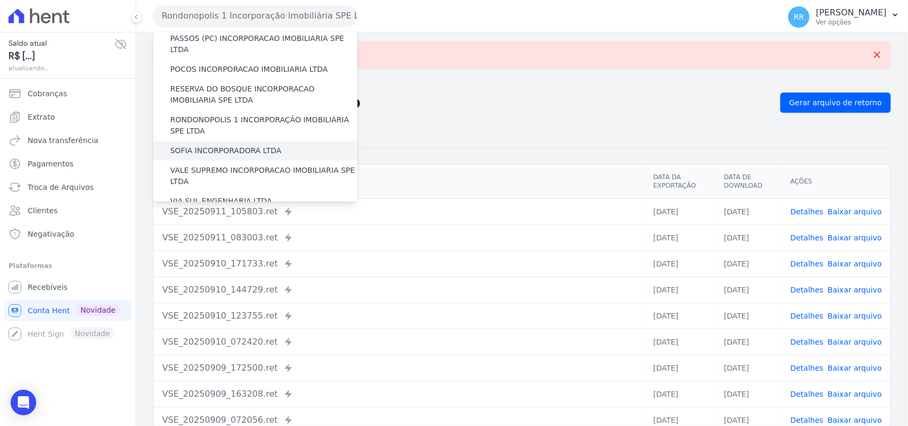
click at [216, 145] on label "SOFIA INCORPORADORA LTDA" at bounding box center [225, 150] width 111 height 11
click at [0, 0] on input "SOFIA INCORPORADORA LTDA" at bounding box center [0, 0] width 0 height 0
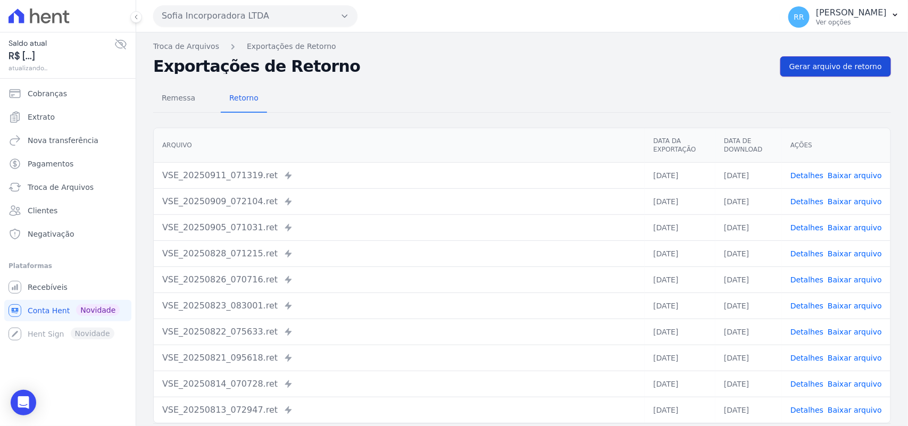
click at [831, 59] on link "Gerar arquivo de retorno" at bounding box center [835, 66] width 111 height 20
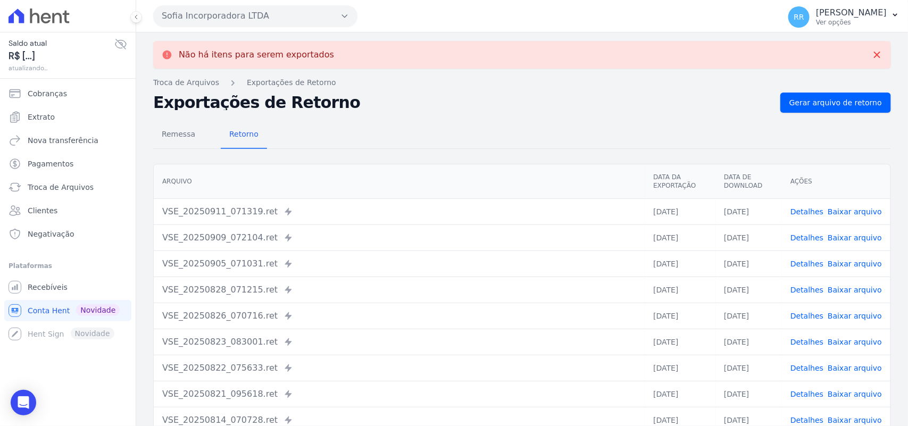
click at [231, 14] on button "Sofia Incorporadora LTDA" at bounding box center [255, 15] width 204 height 21
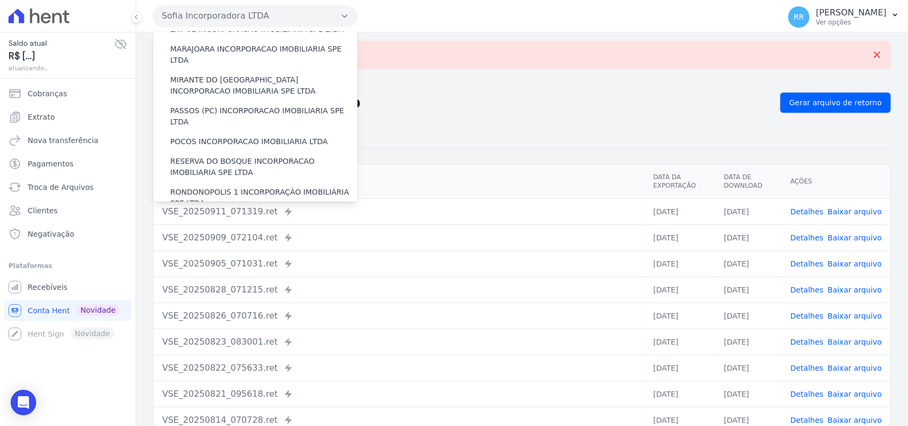
scroll to position [486, 0]
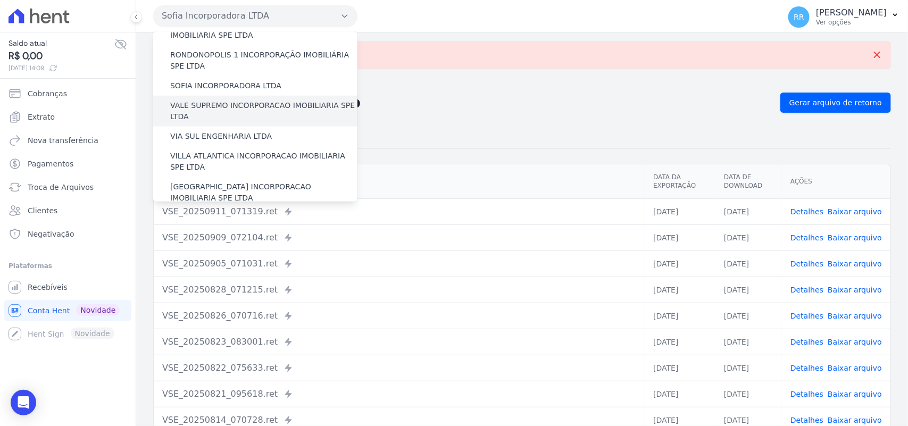
click at [187, 100] on label "VALE SUPREMO INCORPORACAO IMOBILIARIA SPE LTDA" at bounding box center [263, 111] width 187 height 22
click at [0, 0] on input "VALE SUPREMO INCORPORACAO IMOBILIARIA SPE LTDA" at bounding box center [0, 0] width 0 height 0
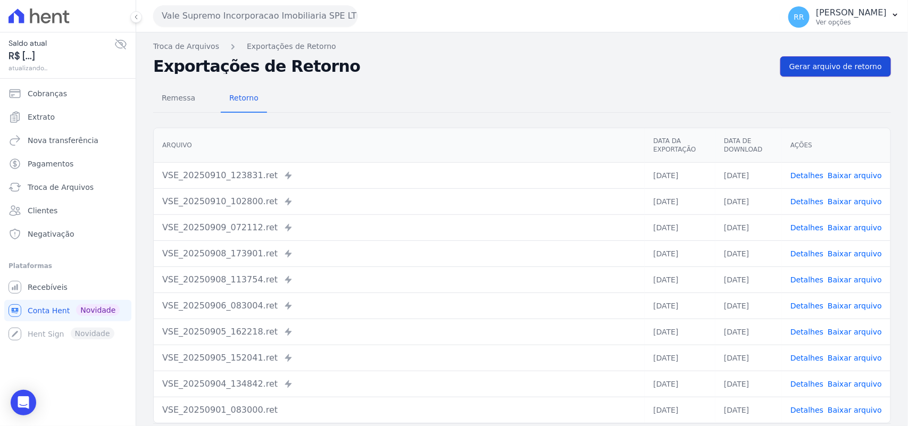
click at [820, 75] on link "Gerar arquivo de retorno" at bounding box center [835, 66] width 111 height 20
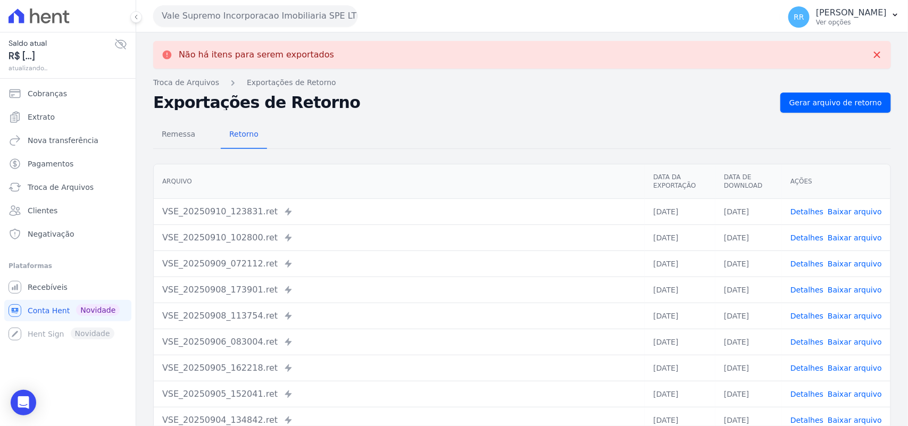
click at [226, 22] on button "Vale Supremo Incorporacao Imobiliaria SPE LTDA" at bounding box center [255, 15] width 204 height 21
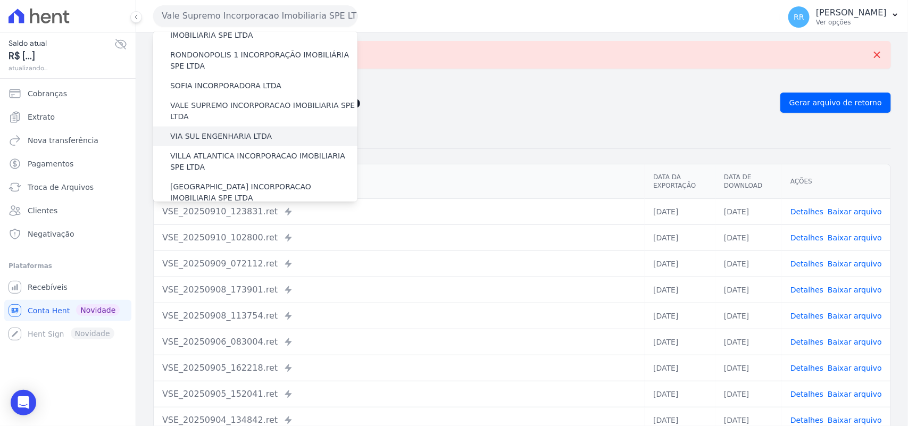
click at [210, 131] on label "VIA SUL ENGENHARIA LTDA" at bounding box center [221, 136] width 102 height 11
click at [0, 0] on input "VIA SUL ENGENHARIA LTDA" at bounding box center [0, 0] width 0 height 0
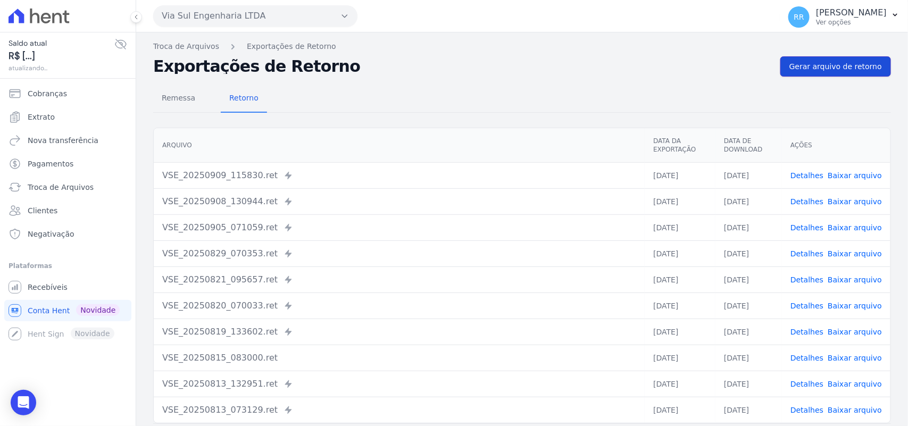
click at [819, 68] on span "Gerar arquivo de retorno" at bounding box center [835, 66] width 93 height 11
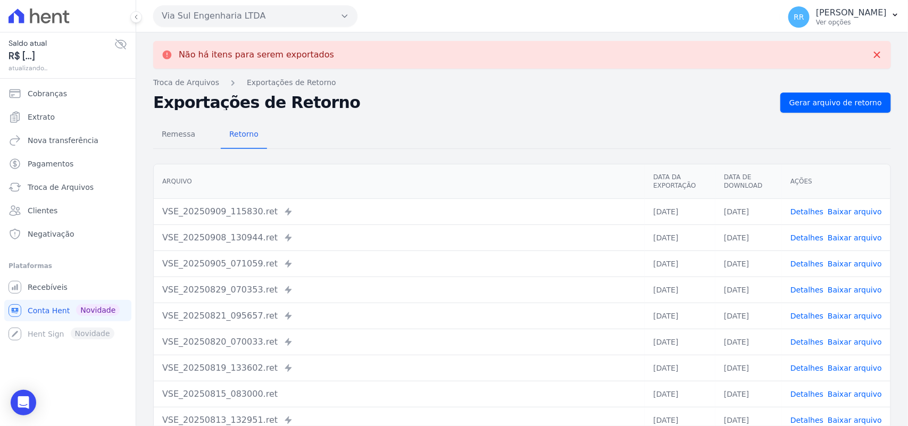
click at [254, 17] on button "Via Sul Engenharia LTDA" at bounding box center [255, 15] width 204 height 21
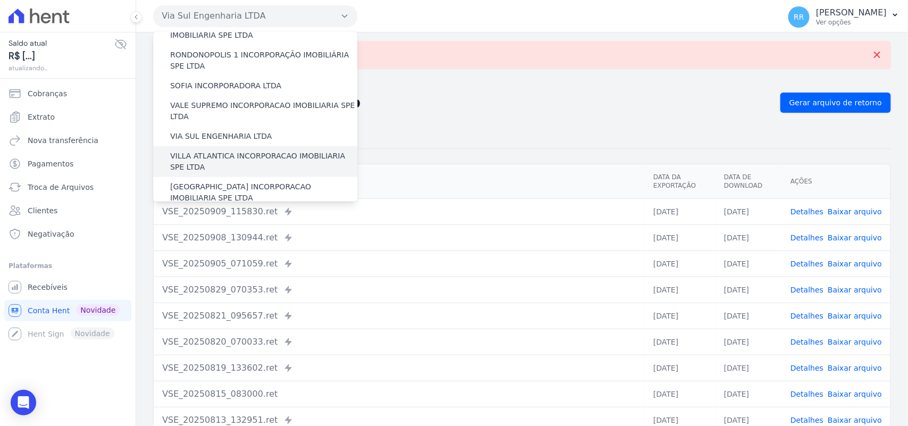
click at [219, 151] on label "VILLA ATLANTICA INCORPORACAO IMOBILIARIA SPE LTDA" at bounding box center [263, 162] width 187 height 22
click at [0, 0] on input "VILLA ATLANTICA INCORPORACAO IMOBILIARIA SPE LTDA" at bounding box center [0, 0] width 0 height 0
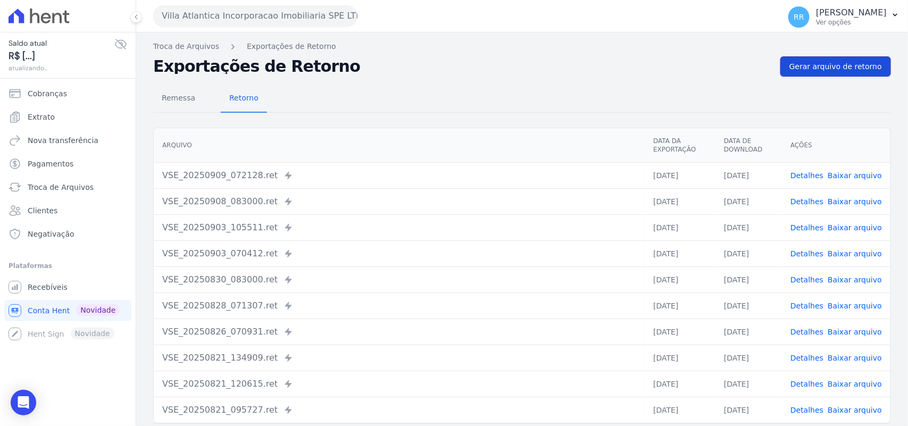
click at [831, 65] on span "Gerar arquivo de retorno" at bounding box center [835, 66] width 93 height 11
click at [817, 72] on link "Gerar arquivo de retorno" at bounding box center [835, 66] width 111 height 20
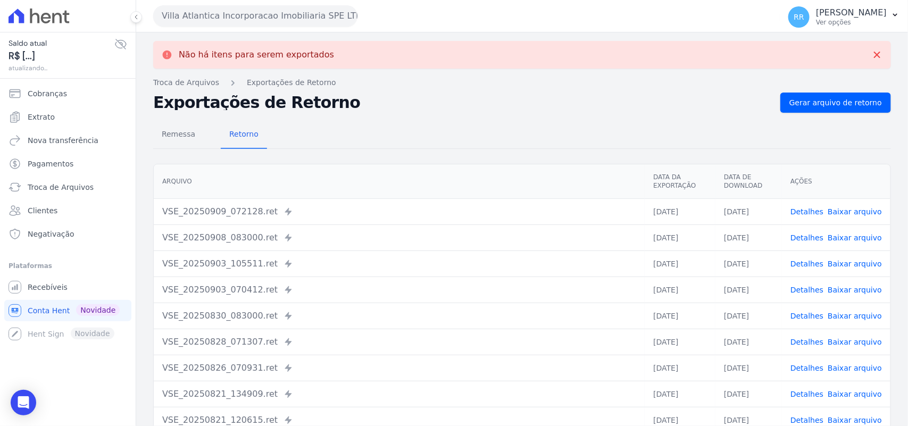
click at [212, 16] on button "Villa Atlantica Incorporacao Imobiliaria SPE LTDA" at bounding box center [255, 15] width 204 height 21
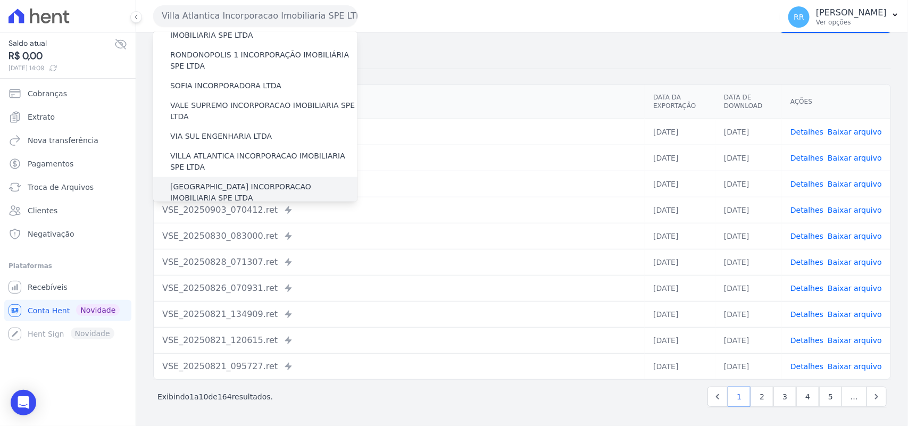
click at [198, 181] on label "[GEOGRAPHIC_DATA] INCORPORACAO IMOBILIARIA SPE LTDA" at bounding box center [263, 192] width 187 height 22
click at [0, 0] on input "[GEOGRAPHIC_DATA] INCORPORACAO IMOBILIARIA SPE LTDA" at bounding box center [0, 0] width 0 height 0
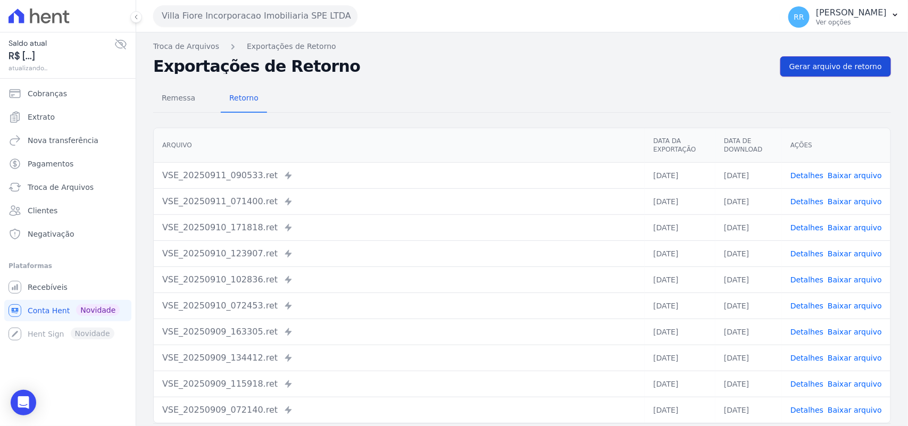
click at [837, 59] on link "Gerar arquivo de retorno" at bounding box center [835, 66] width 111 height 20
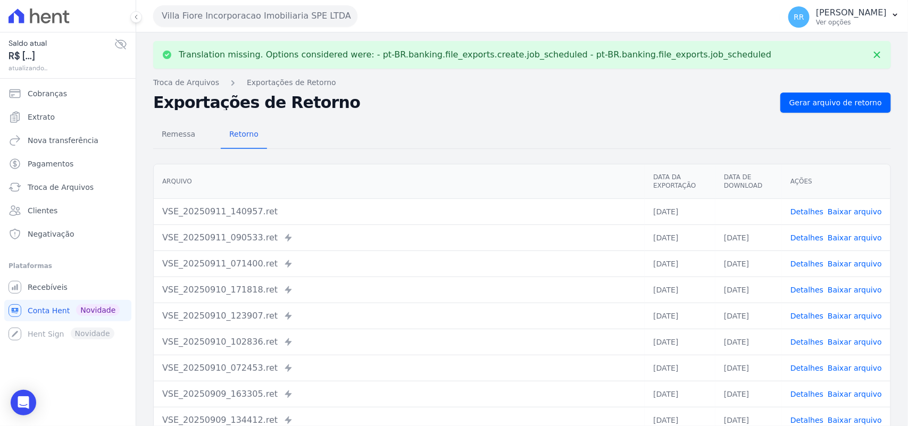
click at [857, 203] on td "Detalhes Baixar arquivo" at bounding box center [836, 211] width 109 height 26
click at [854, 208] on link "Baixar arquivo" at bounding box center [855, 211] width 54 height 9
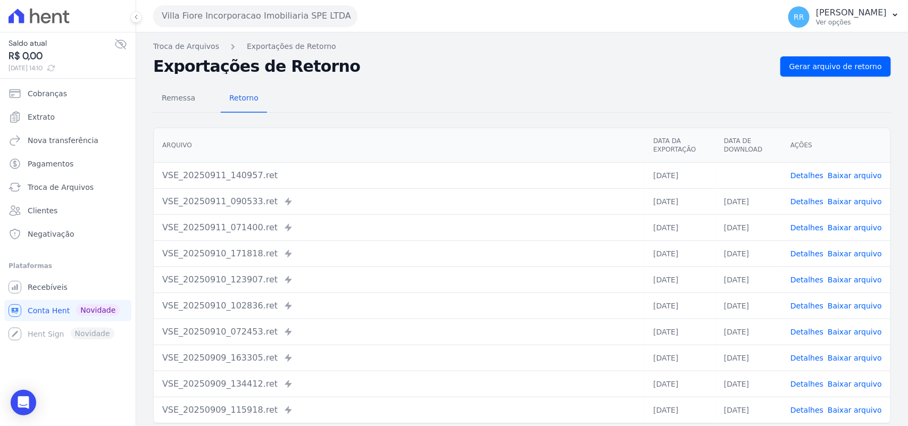
drag, startPoint x: 399, startPoint y: 99, endPoint x: 252, endPoint y: 24, distance: 165.8
click at [399, 99] on div "Remessa Retorno" at bounding box center [522, 99] width 738 height 28
click at [247, 20] on button "Villa Fiore Incorporacao Imobiliaria SPE LTDA" at bounding box center [255, 15] width 204 height 21
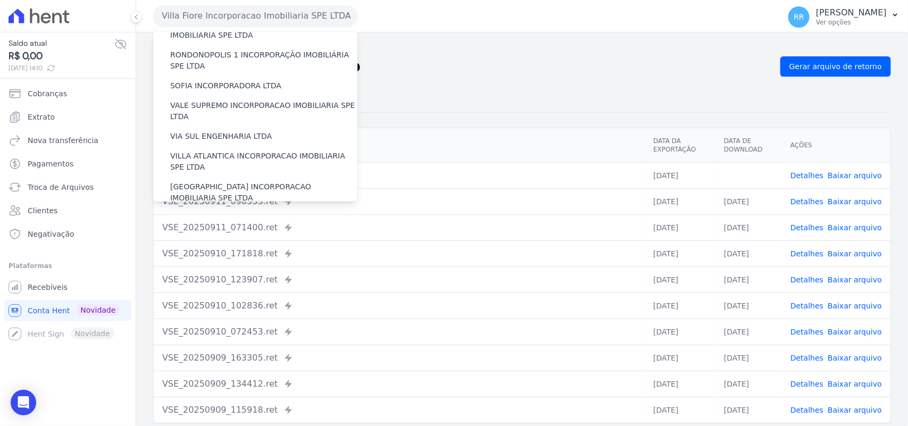
click at [261, 212] on label "VILLA TROPICAL INCORPORAÇÃO IMOBILIÁRIA SPE LTDA" at bounding box center [263, 223] width 187 height 22
click at [0, 0] on input "VILLA TROPICAL INCORPORAÇÃO IMOBILIÁRIA SPE LTDA" at bounding box center [0, 0] width 0 height 0
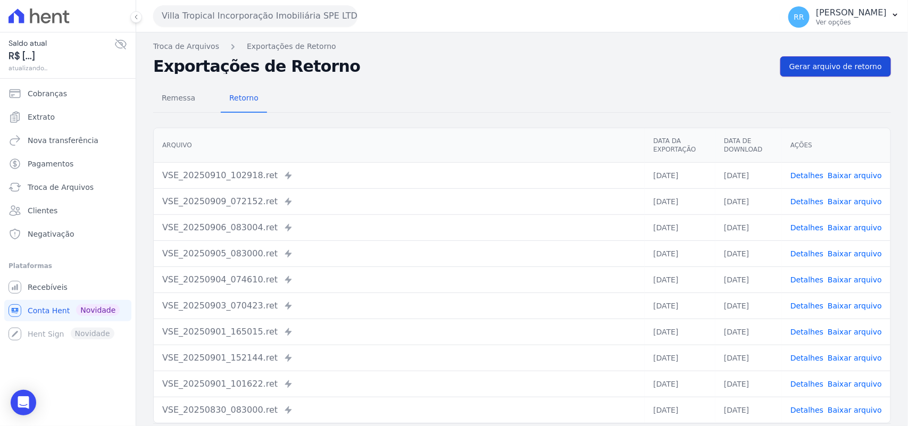
click at [860, 68] on span "Gerar arquivo de retorno" at bounding box center [835, 66] width 93 height 11
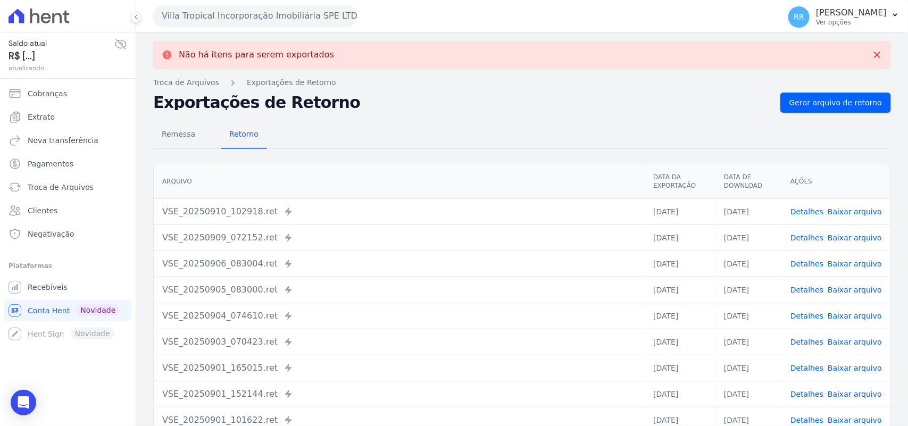
click at [547, 126] on div "Remessa Retorno" at bounding box center [522, 135] width 738 height 28
